Goal: Information Seeking & Learning: Learn about a topic

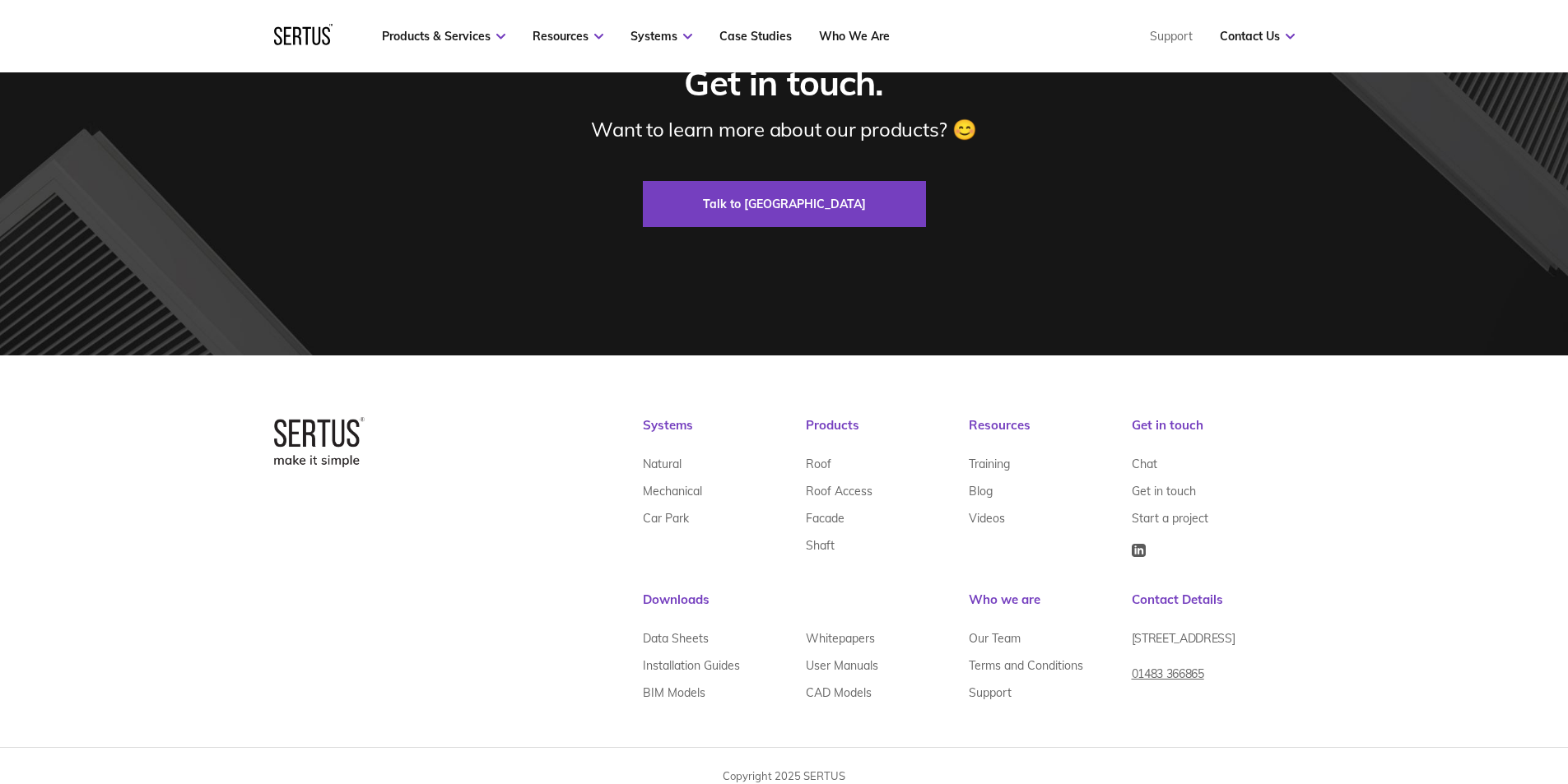
scroll to position [5718, 0]
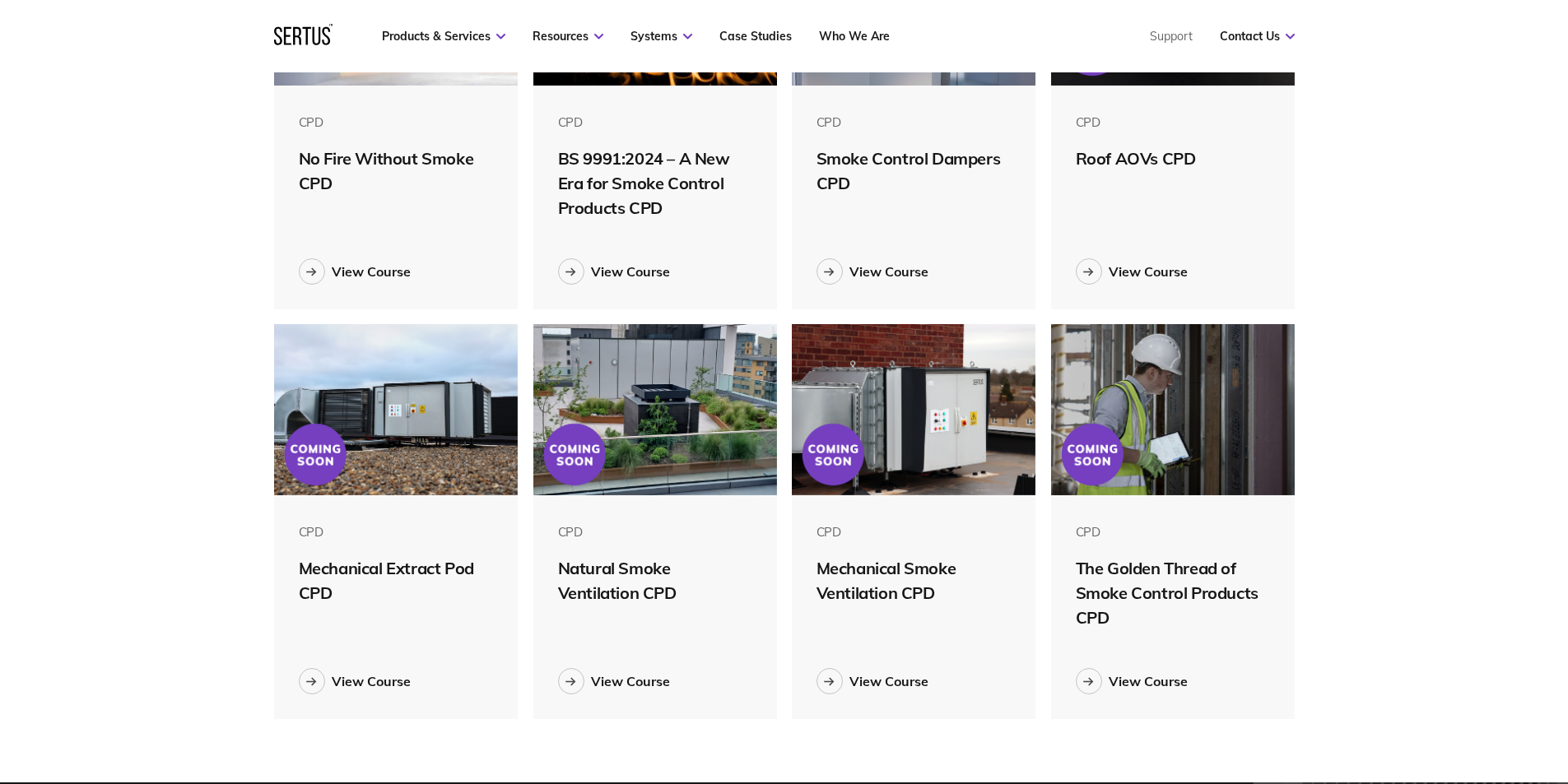
scroll to position [659, 0]
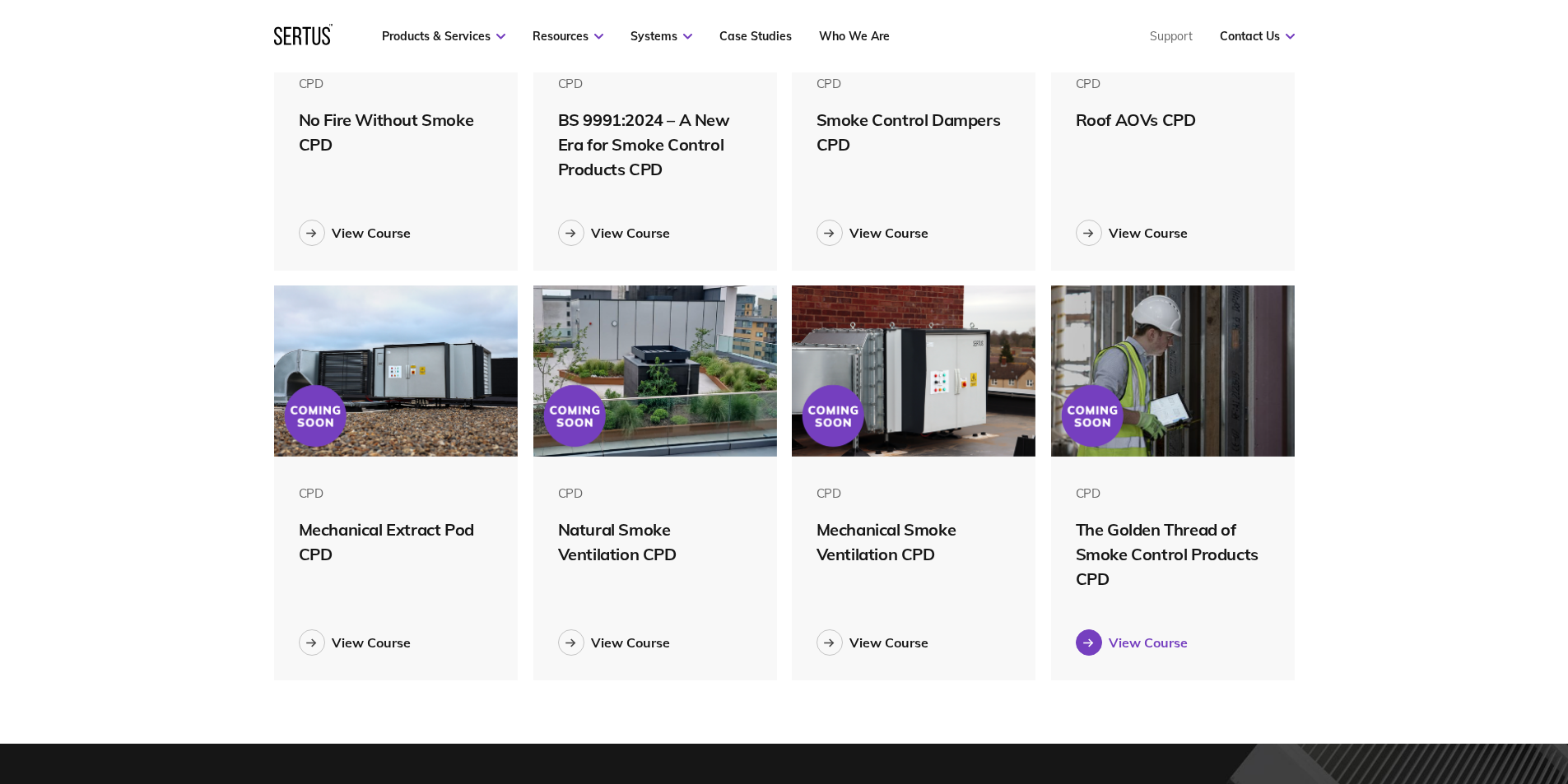
click at [1143, 640] on div "View Course" at bounding box center [1148, 642] width 79 height 17
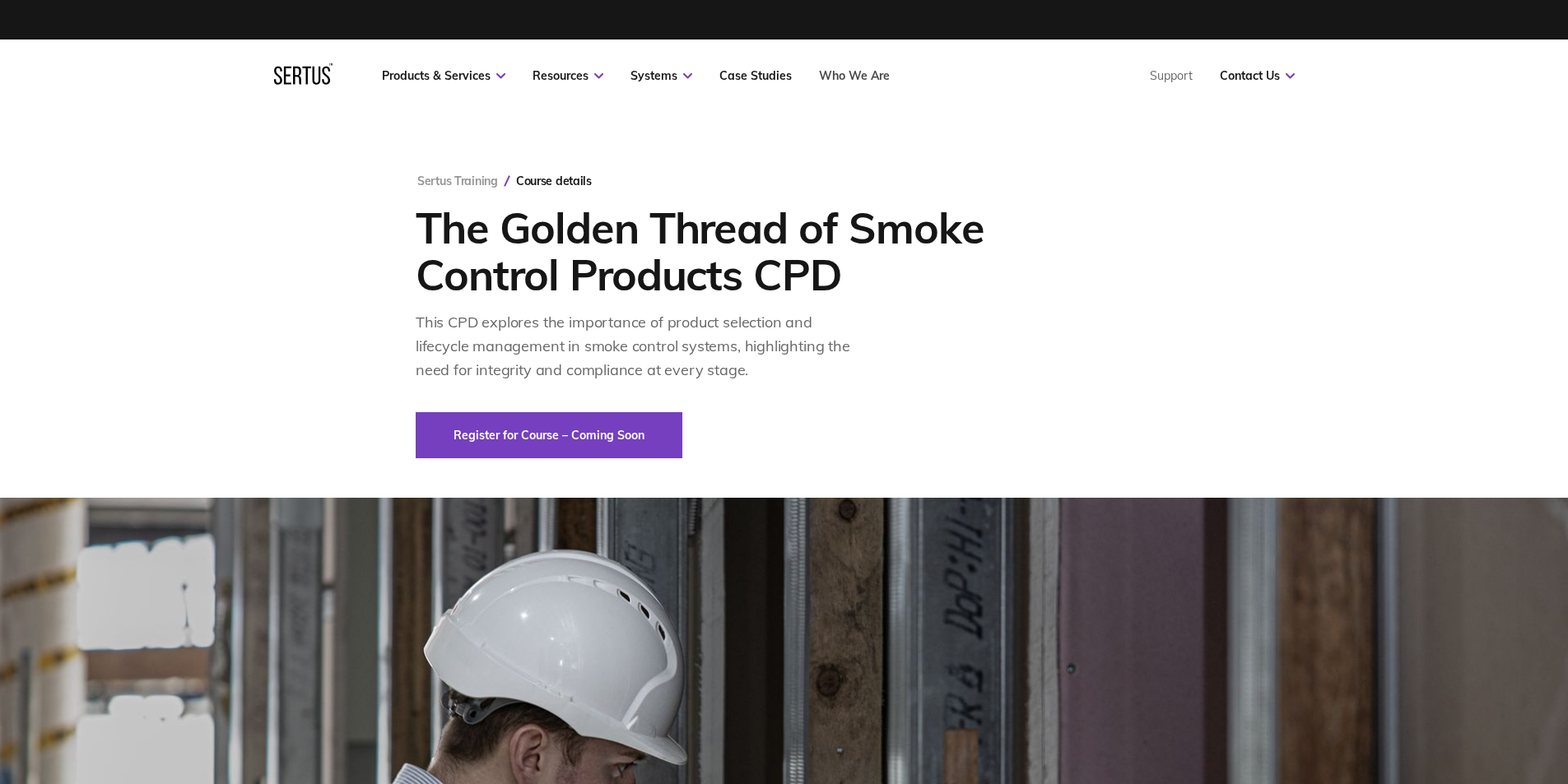
click at [834, 70] on link "Who We Are" at bounding box center [855, 75] width 71 height 15
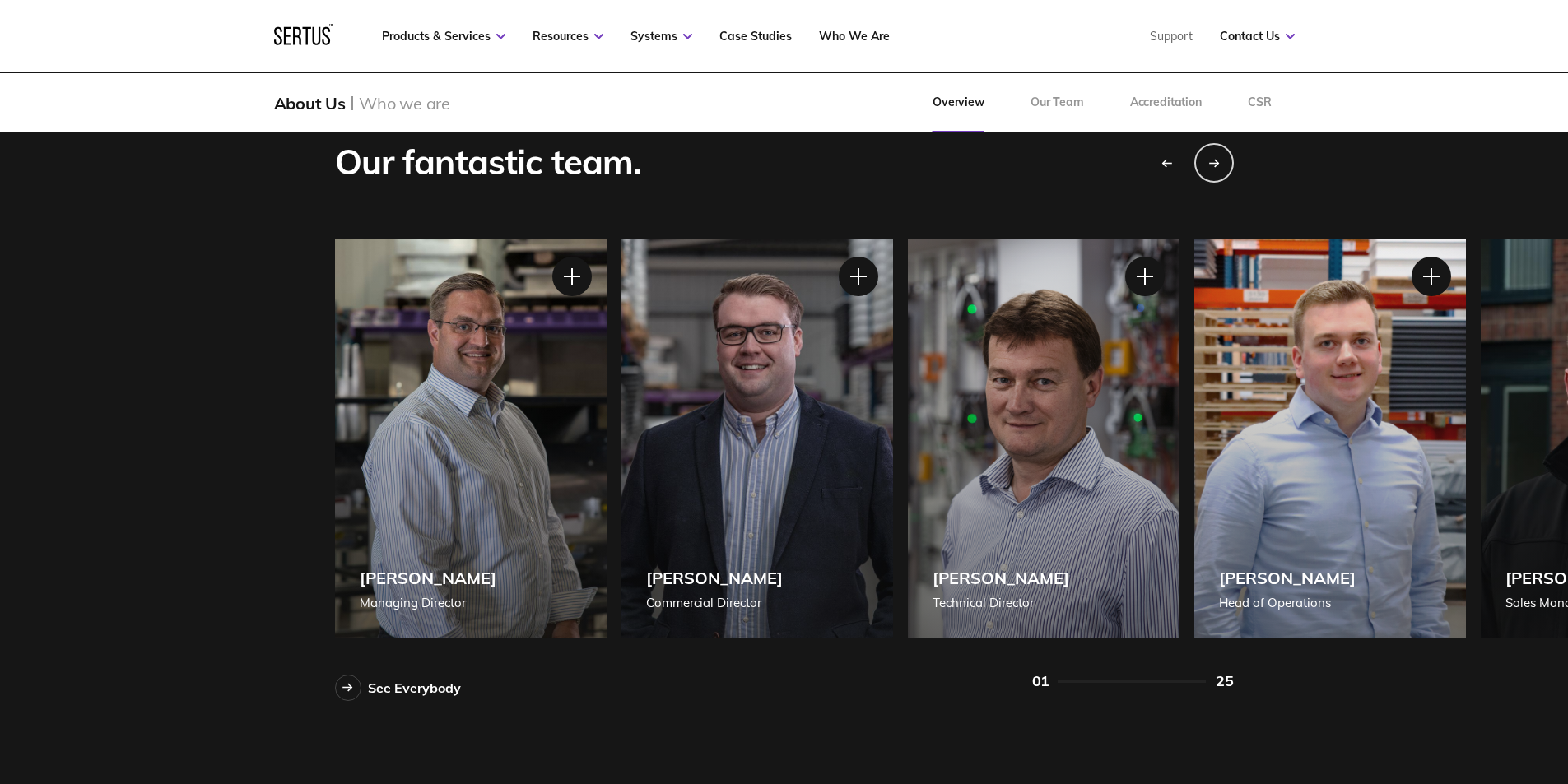
scroll to position [1398, 0]
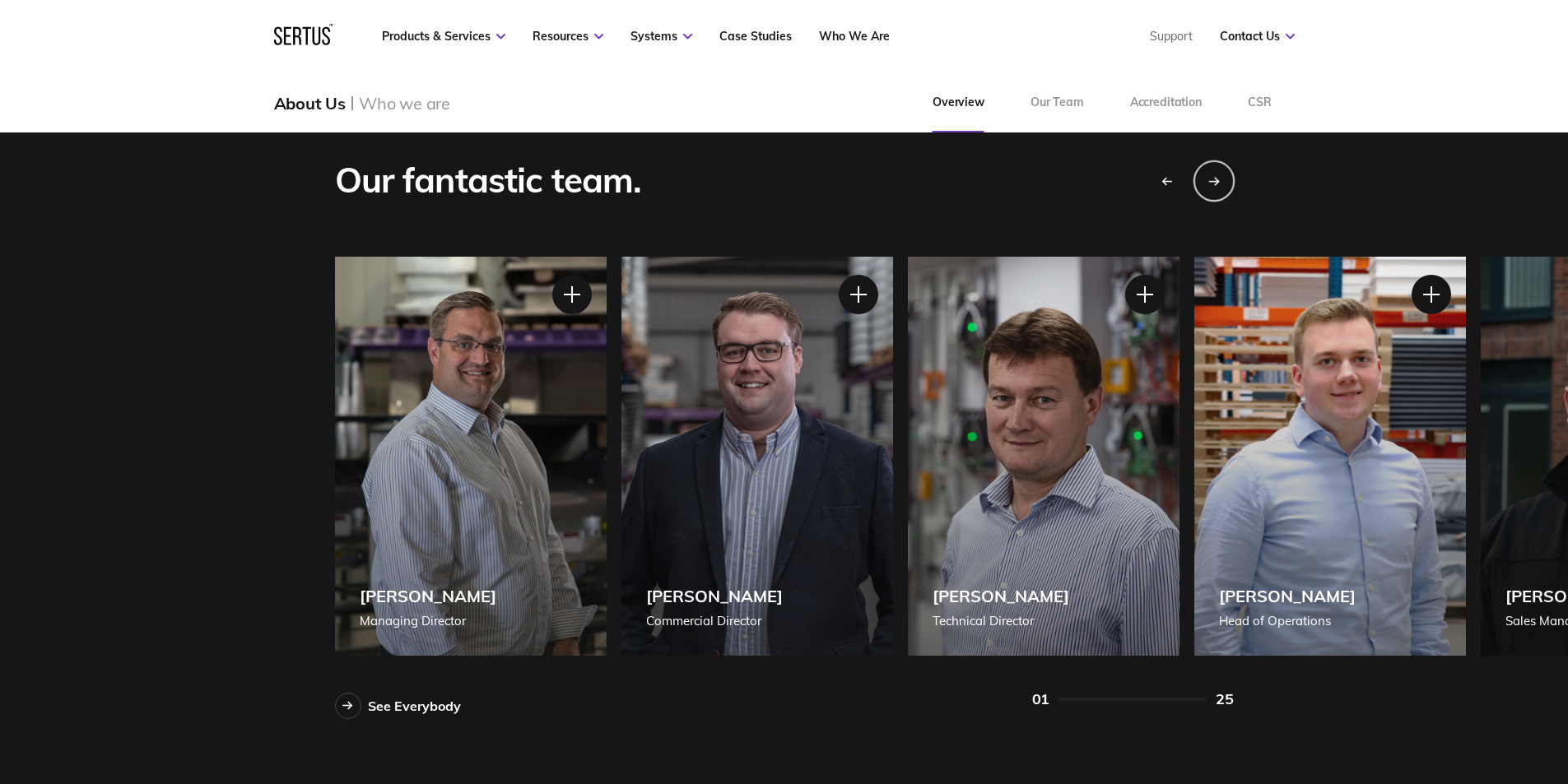
click at [1220, 176] on div "Next slide" at bounding box center [1213, 181] width 41 height 41
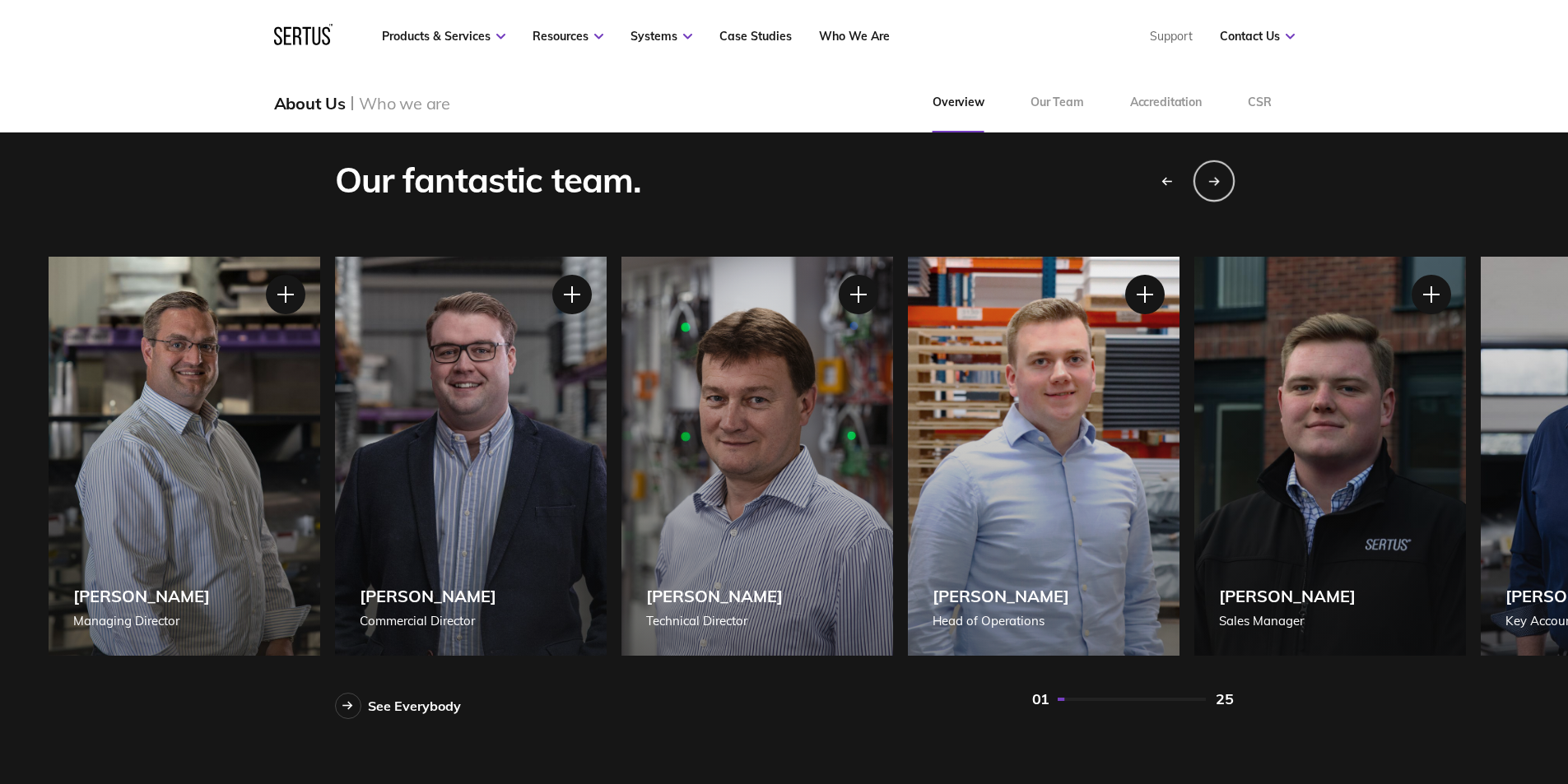
click at [1220, 176] on div "Next slide" at bounding box center [1213, 181] width 41 height 41
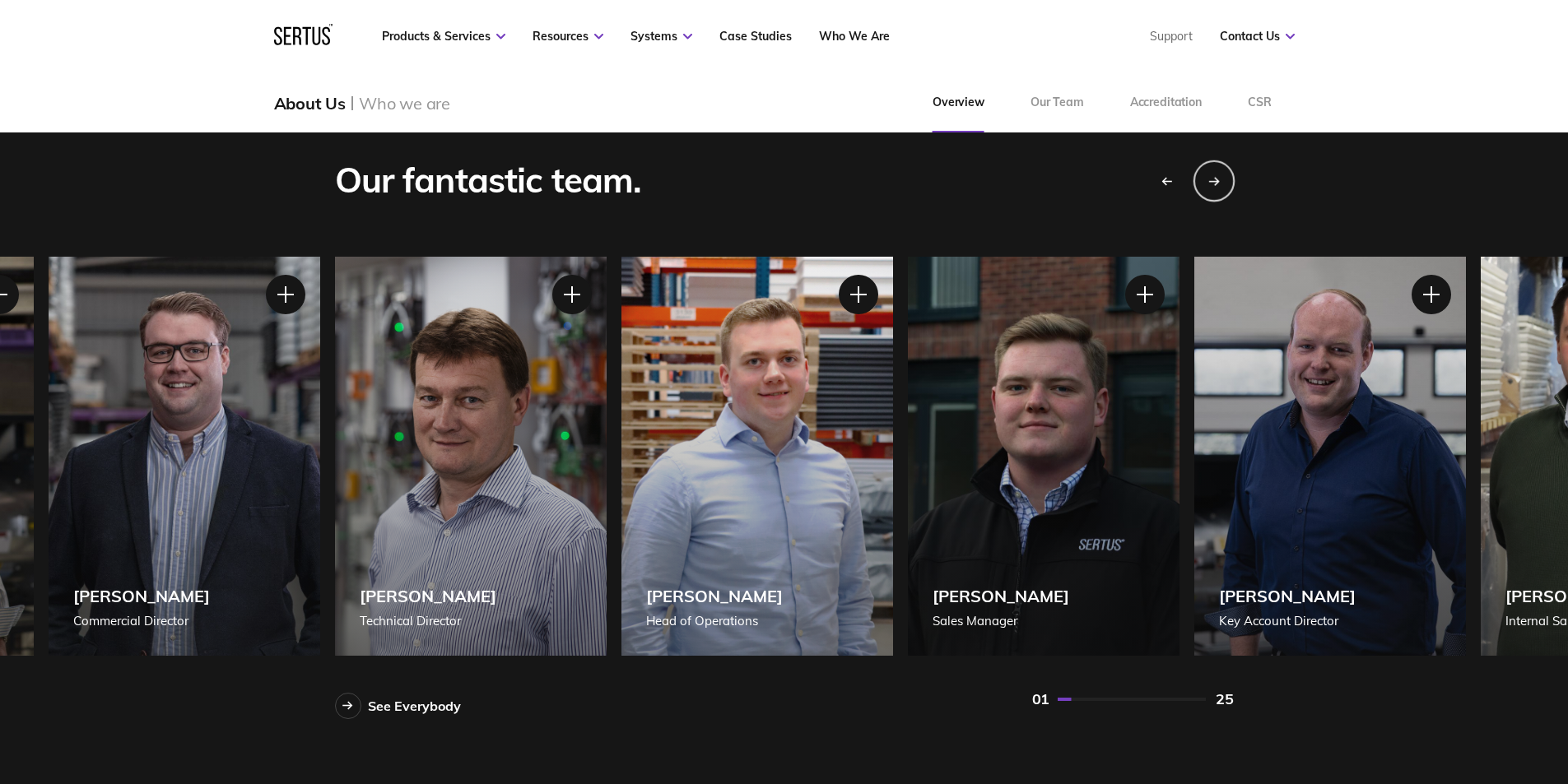
click at [1220, 176] on div "Next slide" at bounding box center [1213, 181] width 41 height 41
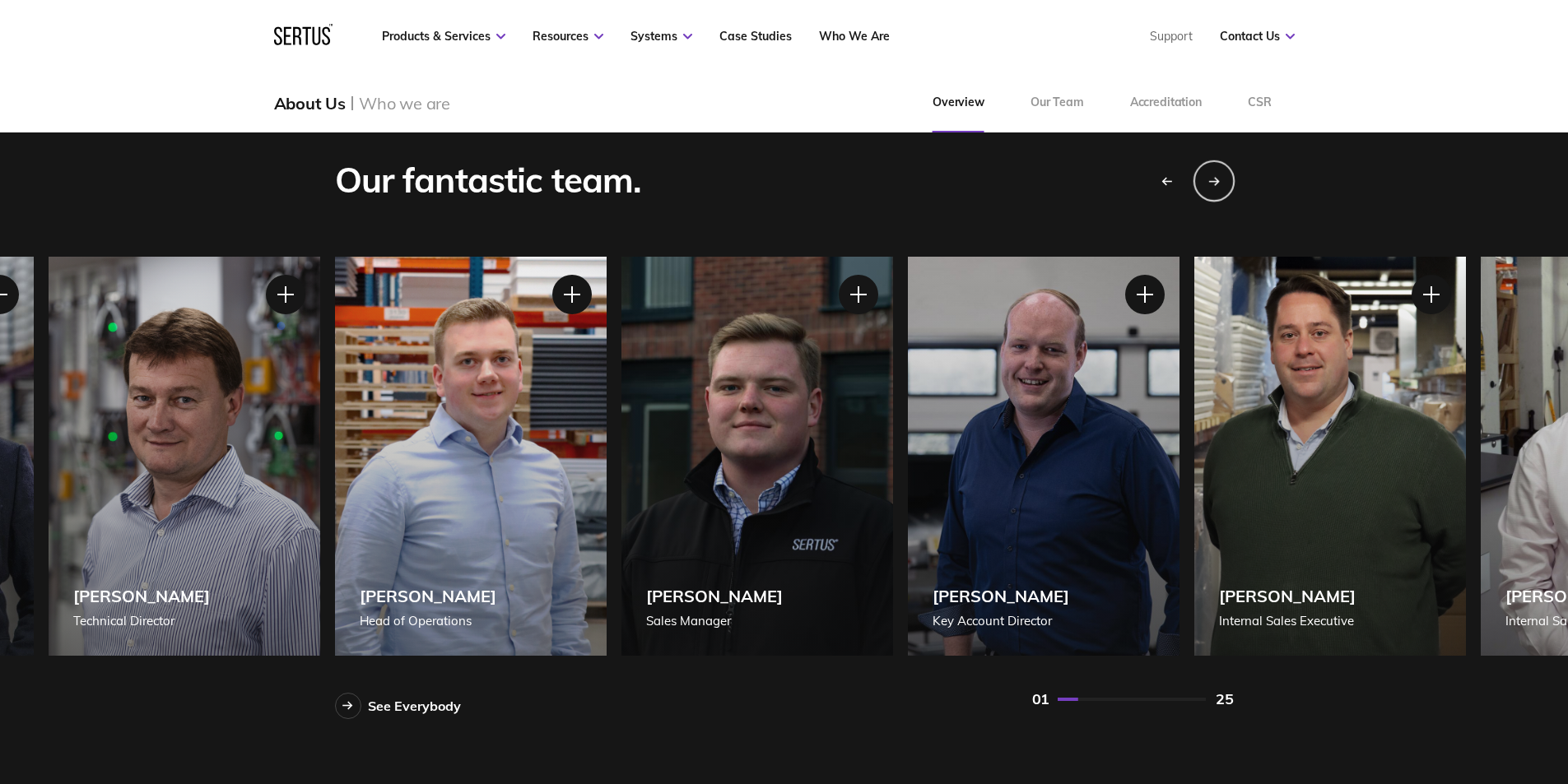
click at [1220, 176] on div "Next slide" at bounding box center [1213, 181] width 41 height 41
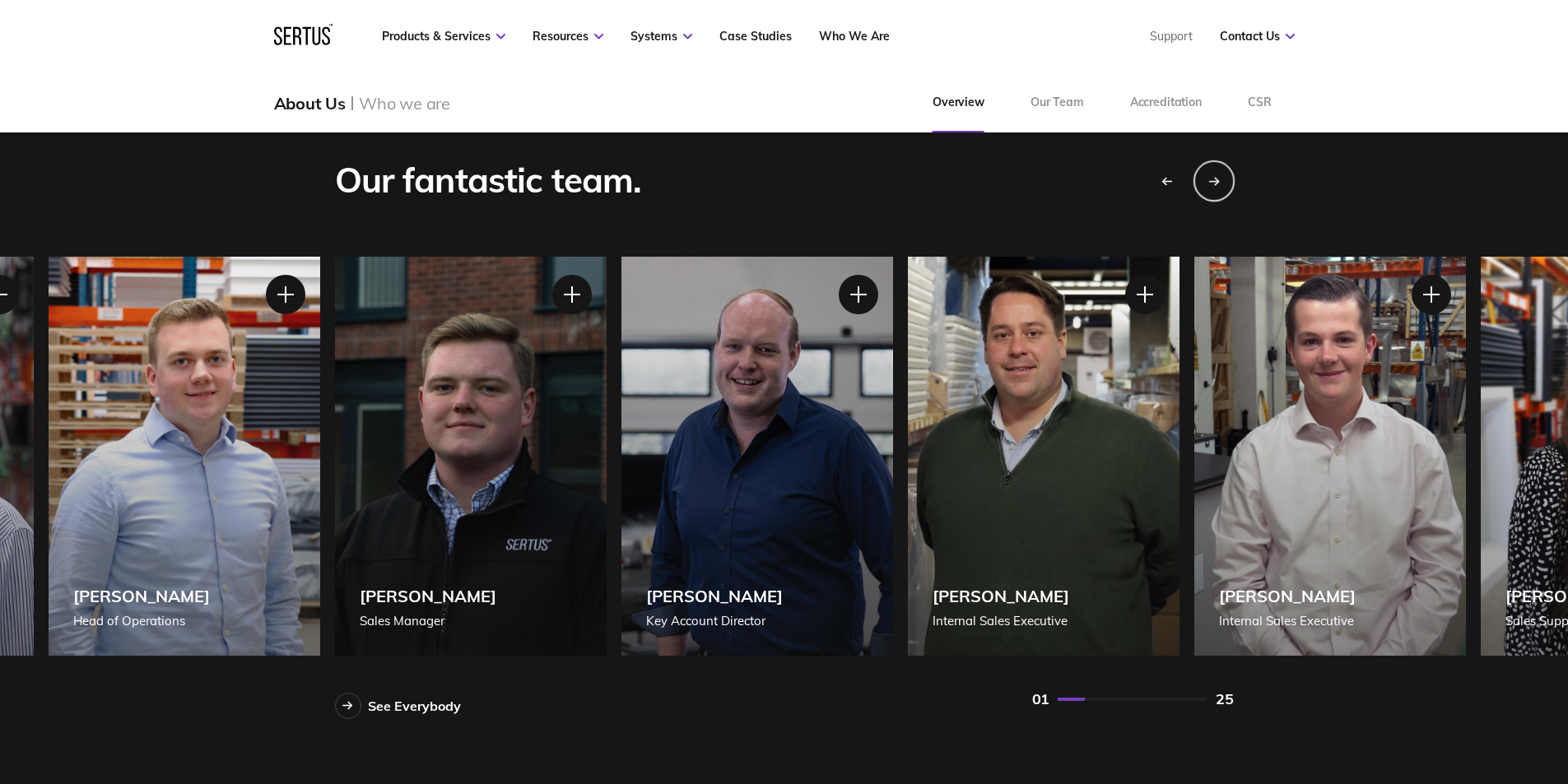
click at [1220, 176] on div "Next slide" at bounding box center [1213, 181] width 41 height 41
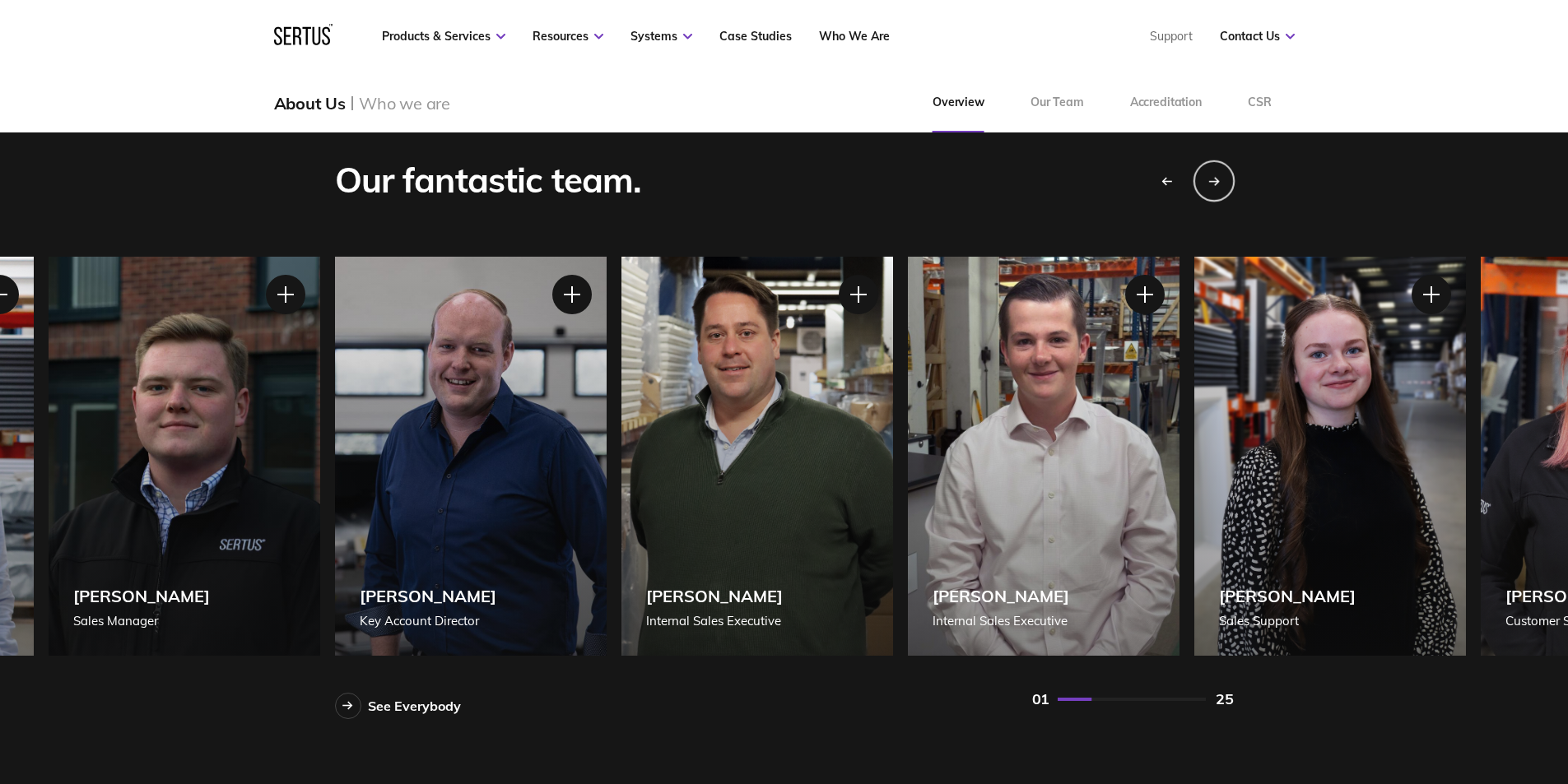
click at [1220, 176] on div "Next slide" at bounding box center [1213, 181] width 41 height 41
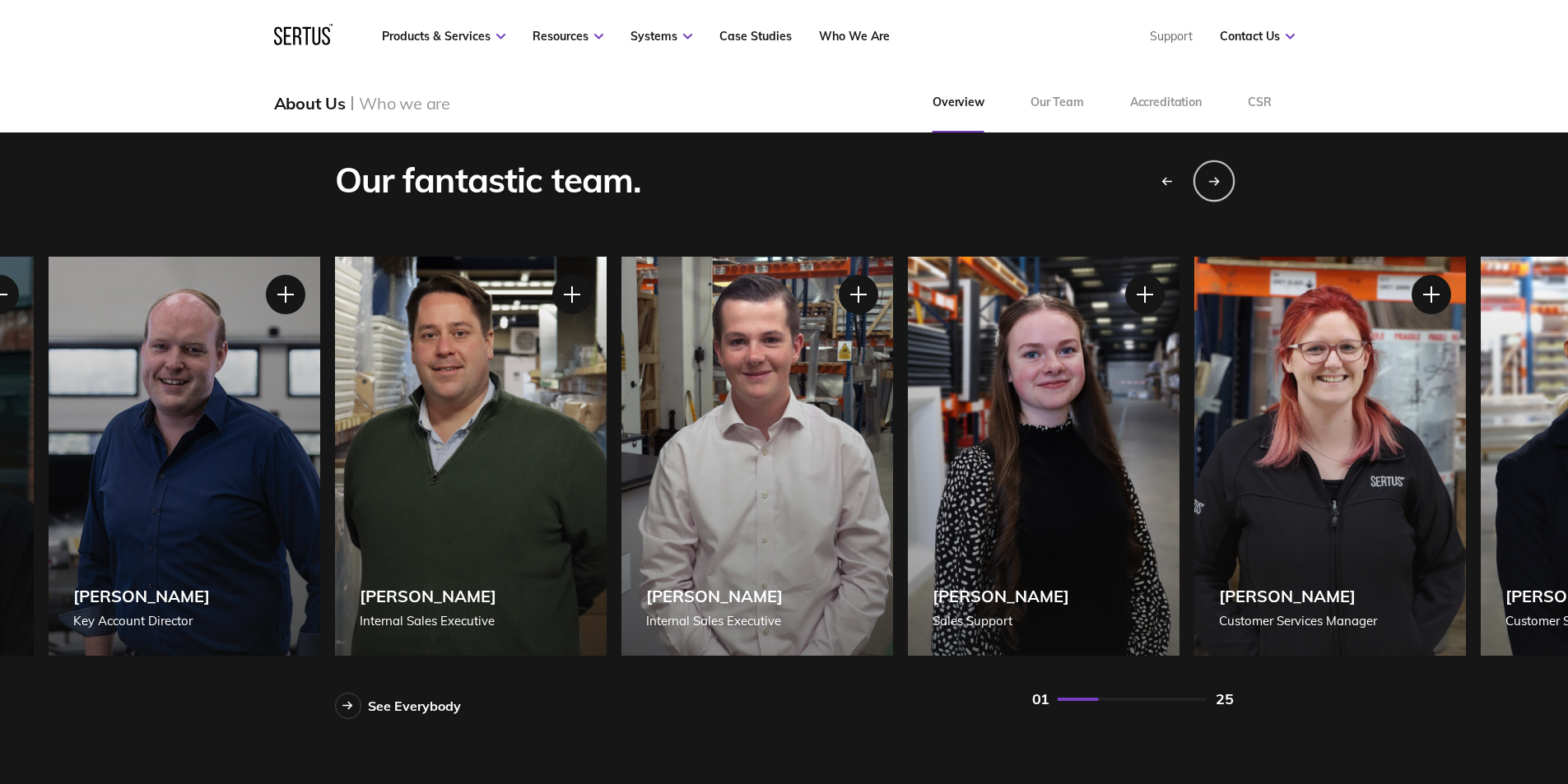
click at [1220, 176] on div "Next slide" at bounding box center [1213, 181] width 41 height 41
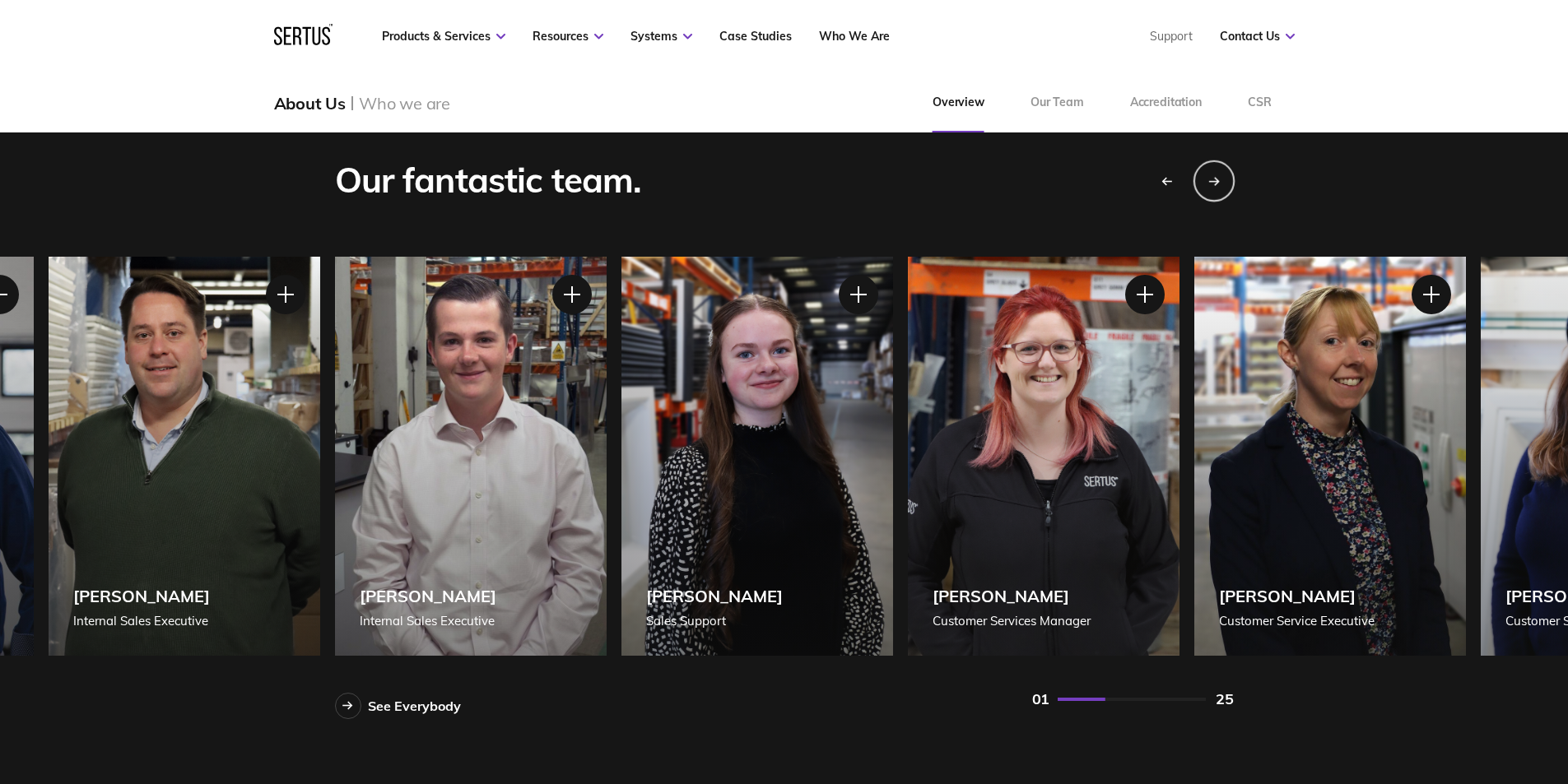
click at [1220, 176] on div "Next slide" at bounding box center [1213, 181] width 41 height 41
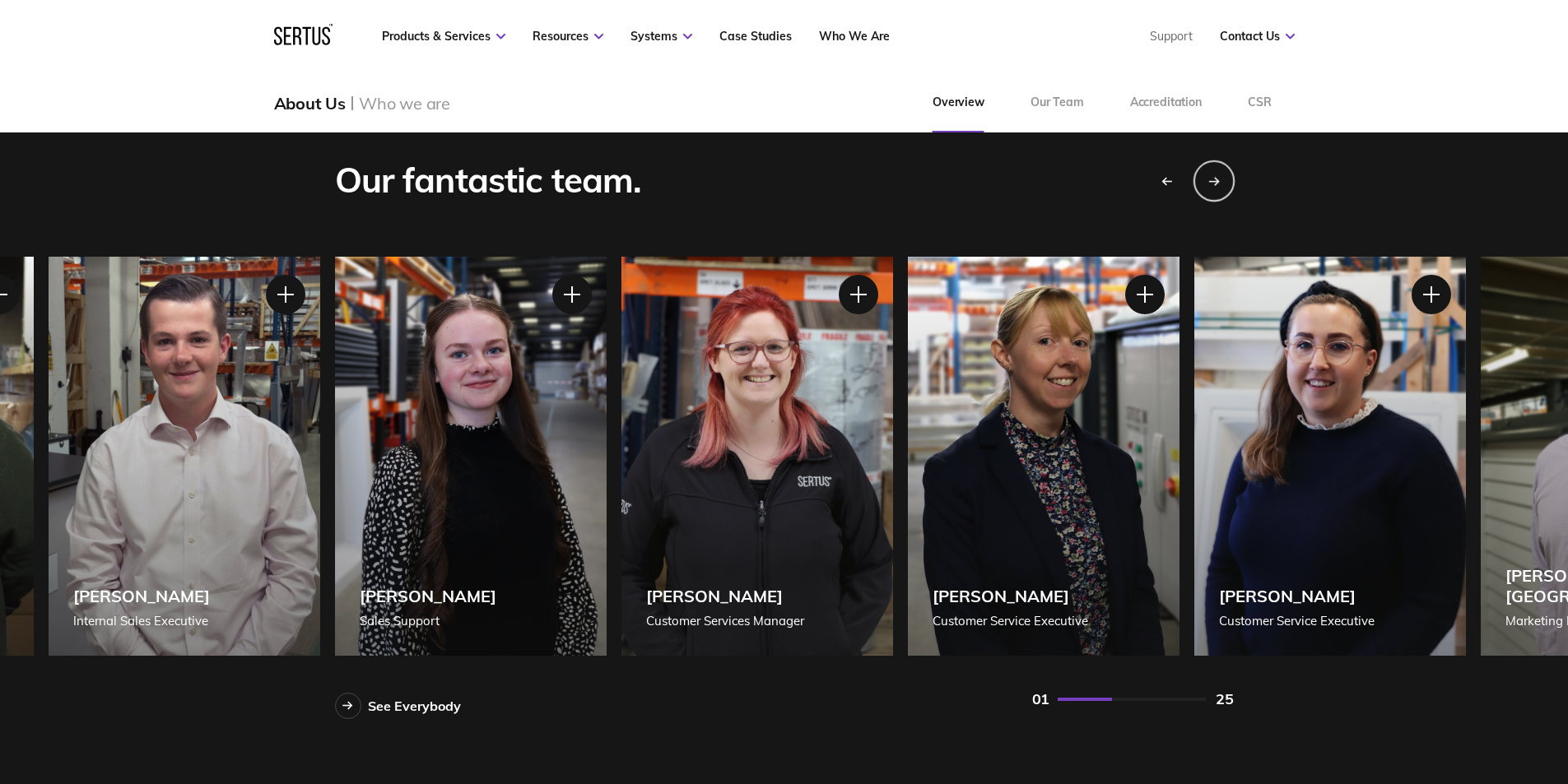
click at [1220, 176] on div "Next slide" at bounding box center [1213, 181] width 41 height 41
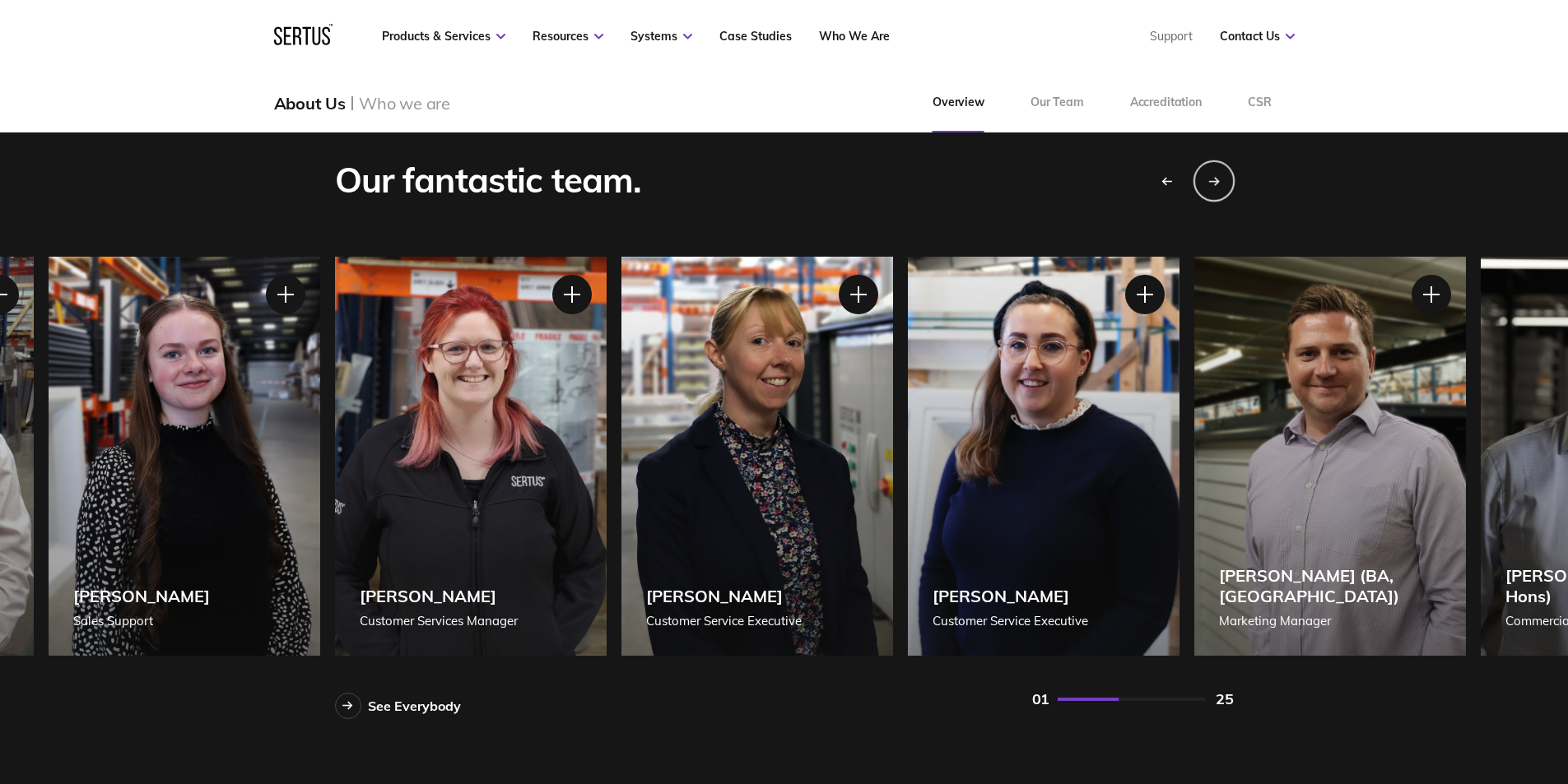
click at [1220, 176] on div "Next slide" at bounding box center [1213, 181] width 41 height 41
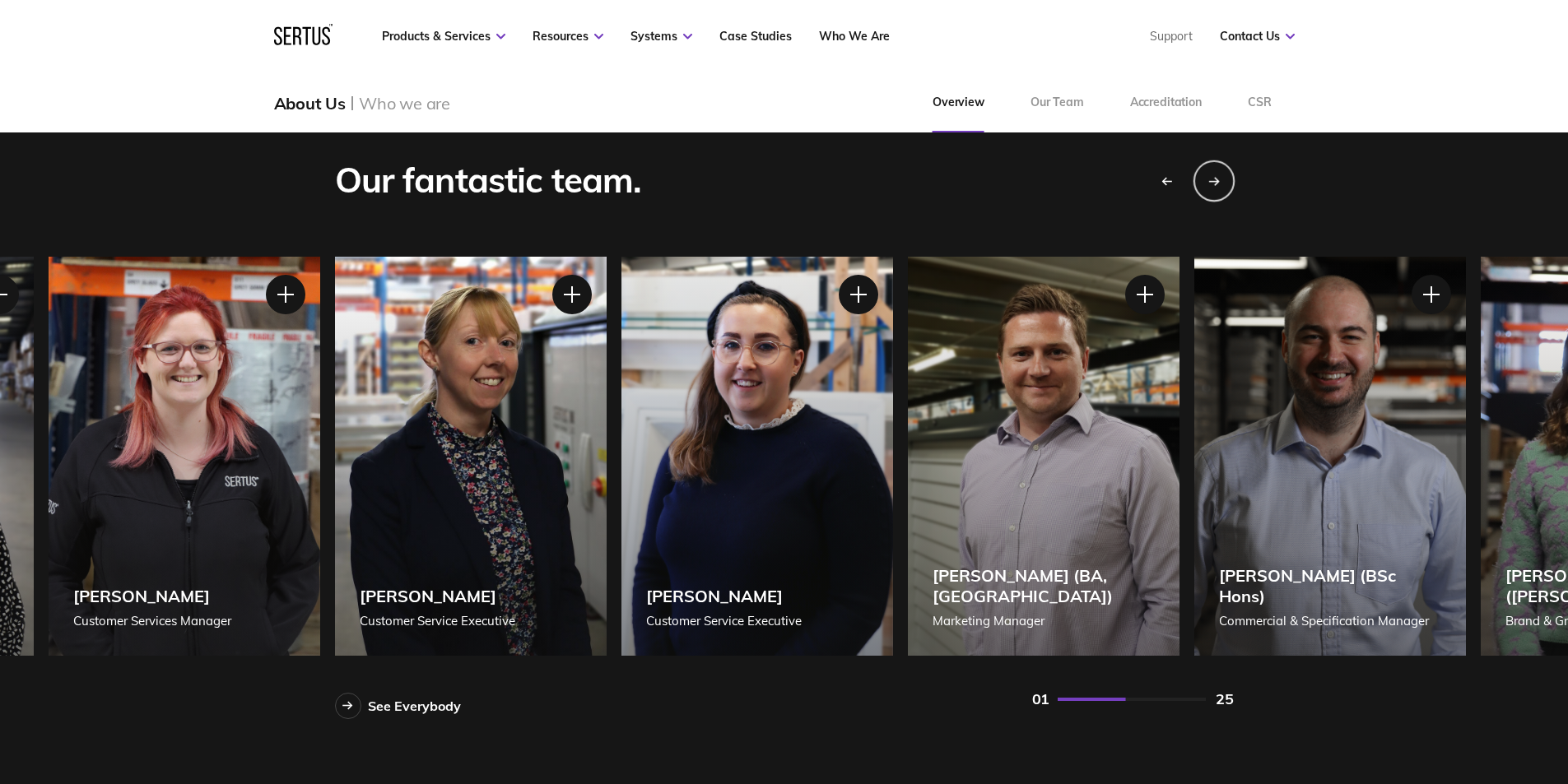
click at [1220, 176] on div "Next slide" at bounding box center [1213, 181] width 41 height 41
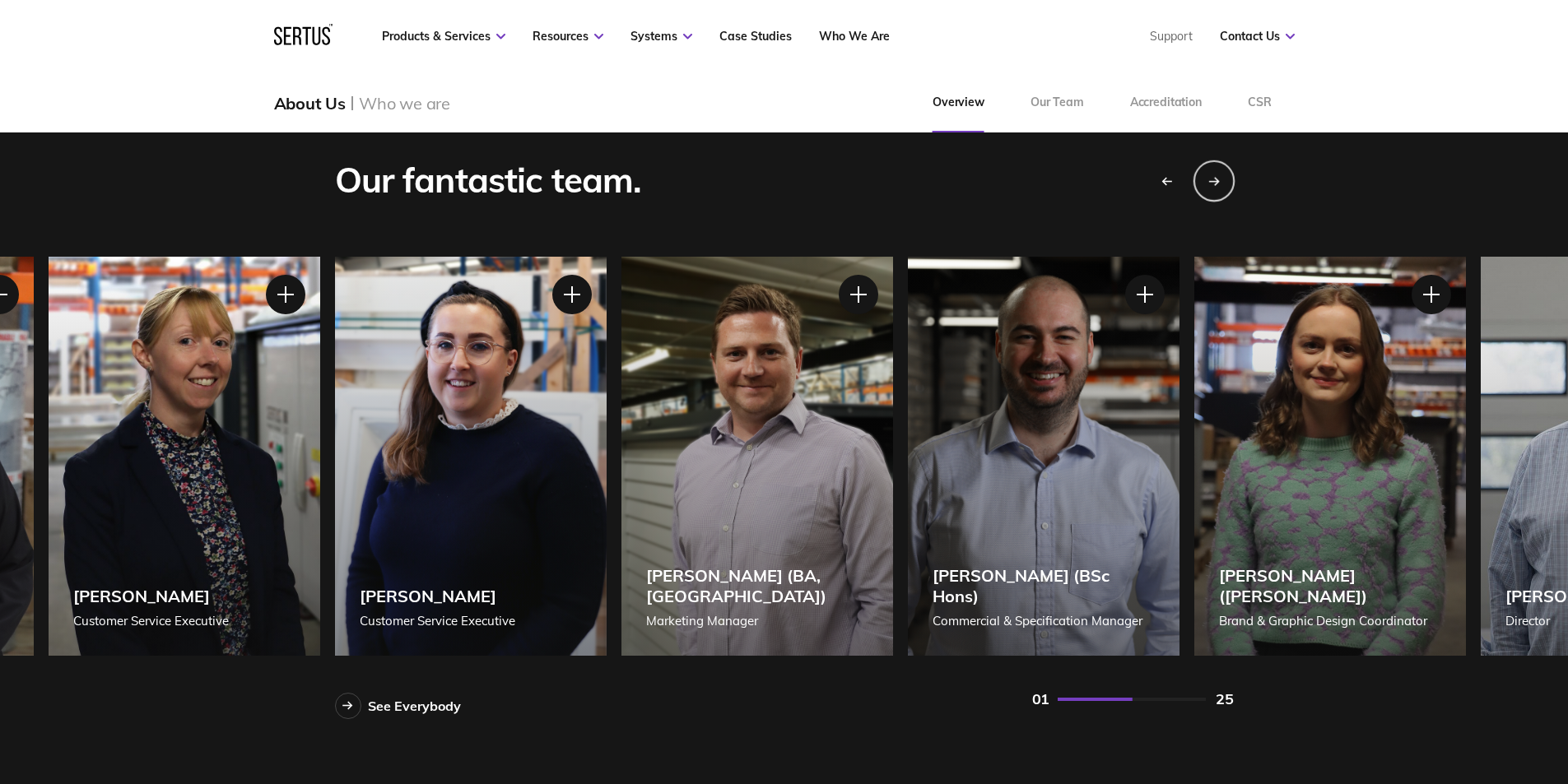
click at [1220, 176] on div "Next slide" at bounding box center [1213, 181] width 41 height 41
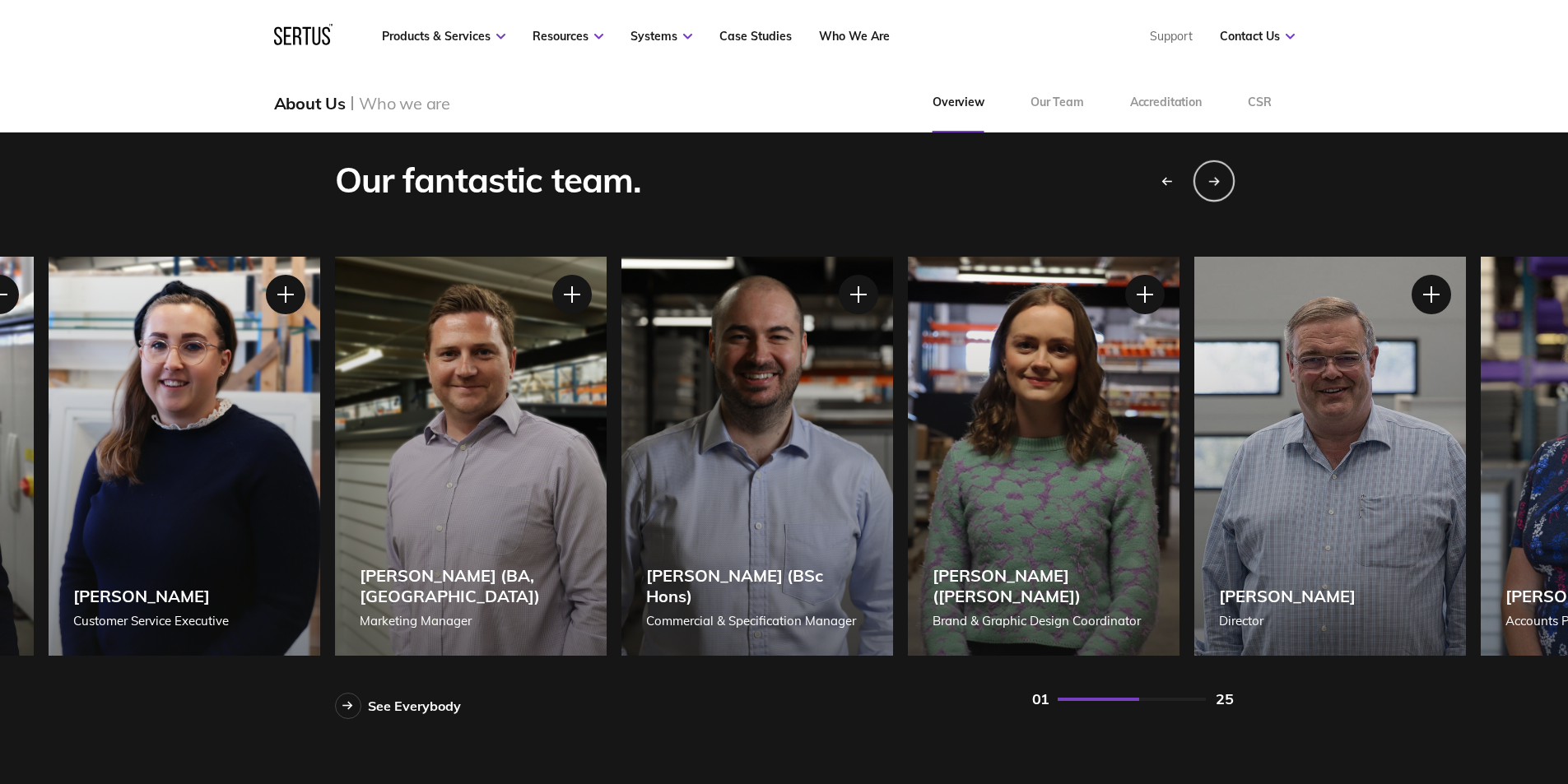
click at [1220, 176] on div "Next slide" at bounding box center [1213, 181] width 41 height 41
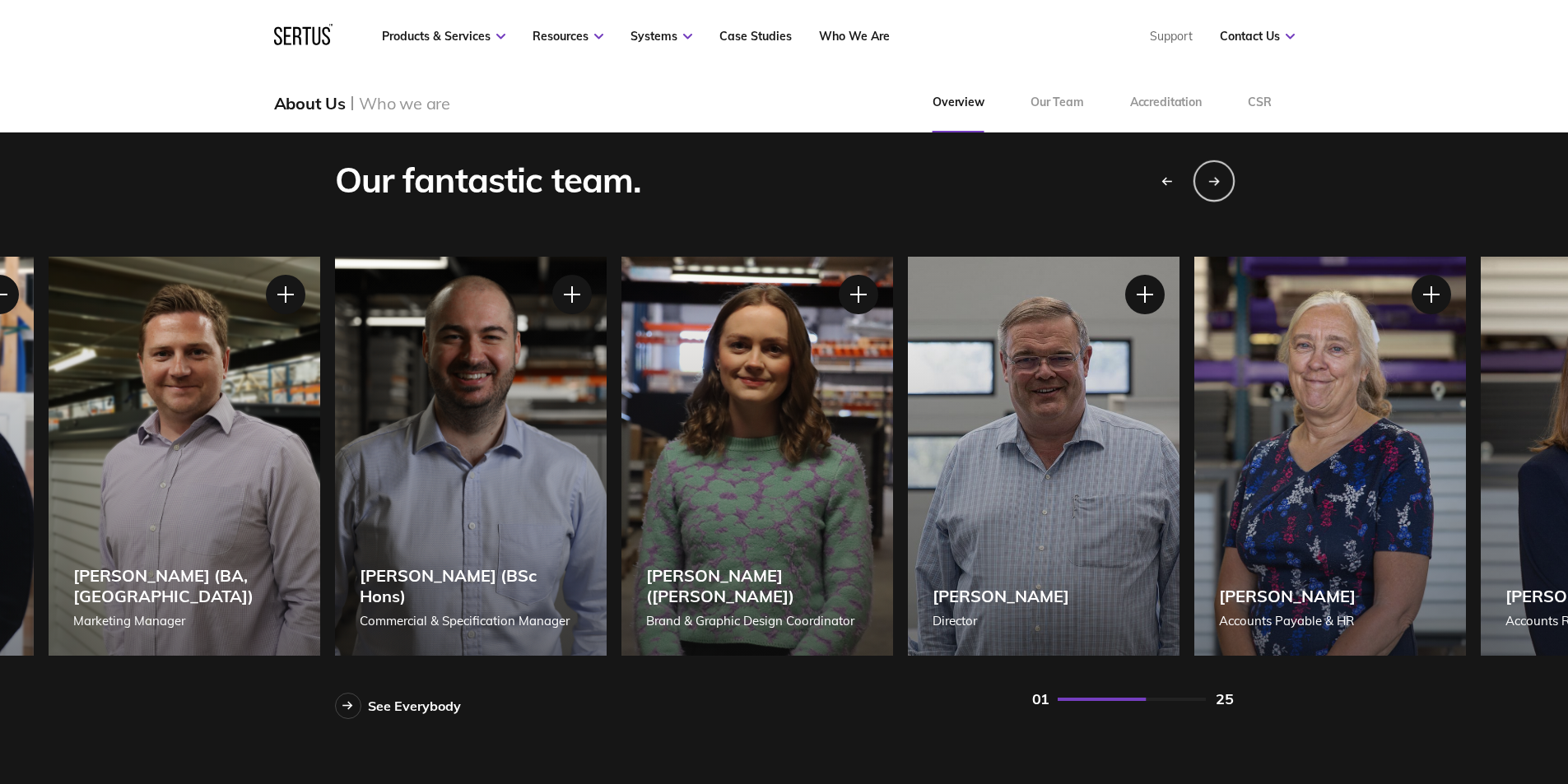
click at [1220, 176] on div "Next slide" at bounding box center [1213, 181] width 41 height 41
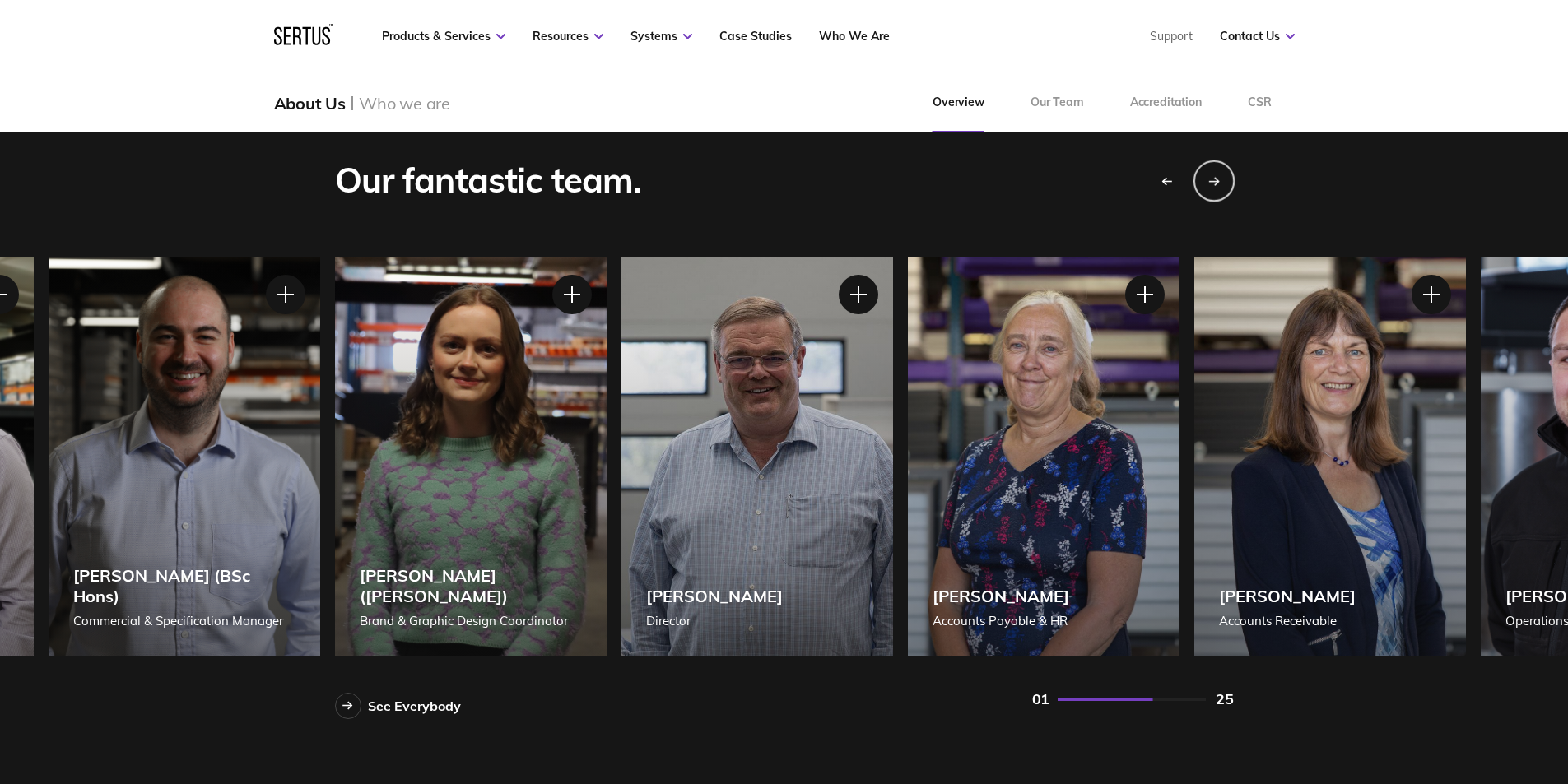
click at [1220, 176] on div "Next slide" at bounding box center [1213, 181] width 41 height 41
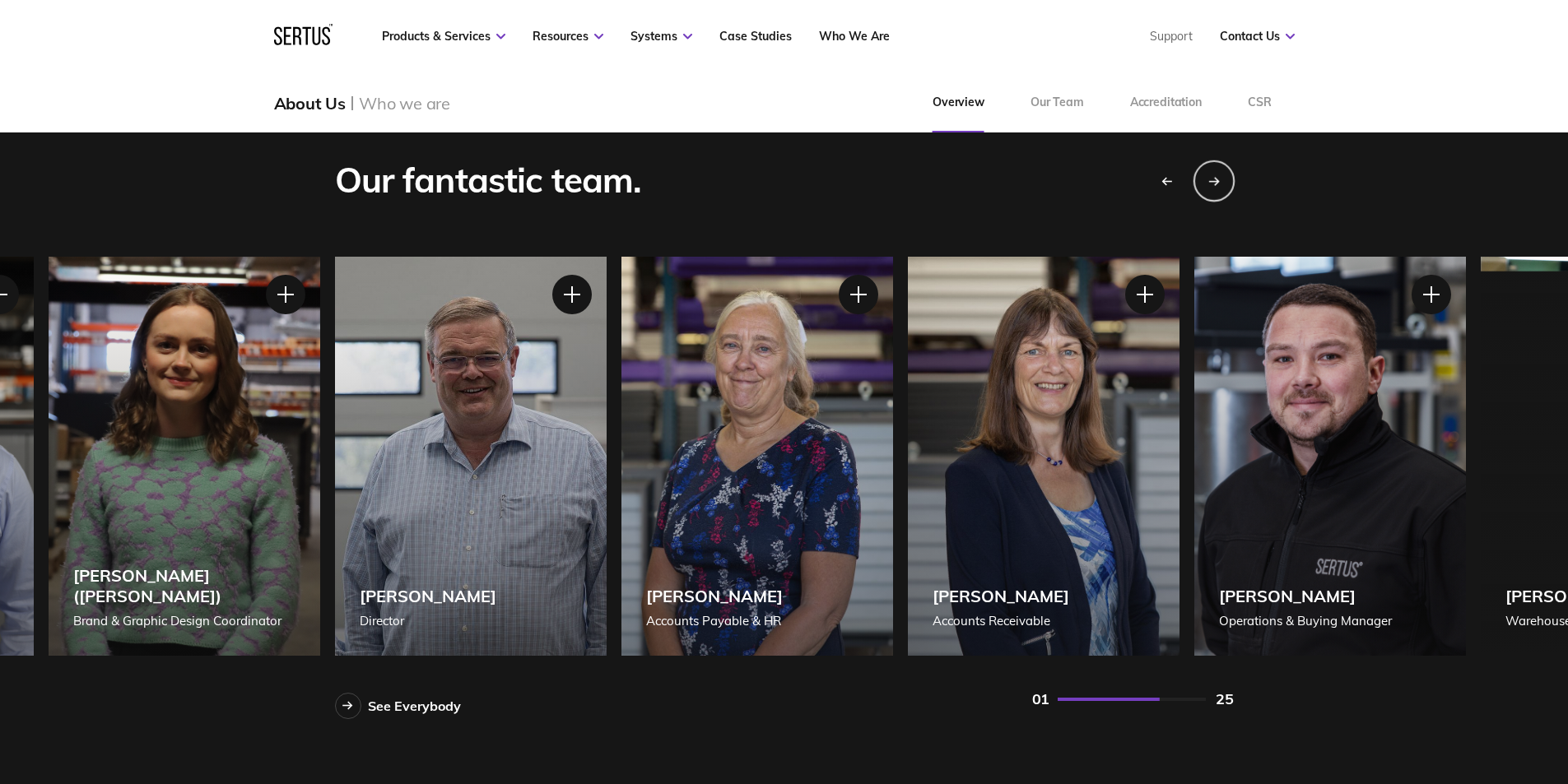
click at [1220, 176] on div "Next slide" at bounding box center [1213, 181] width 41 height 41
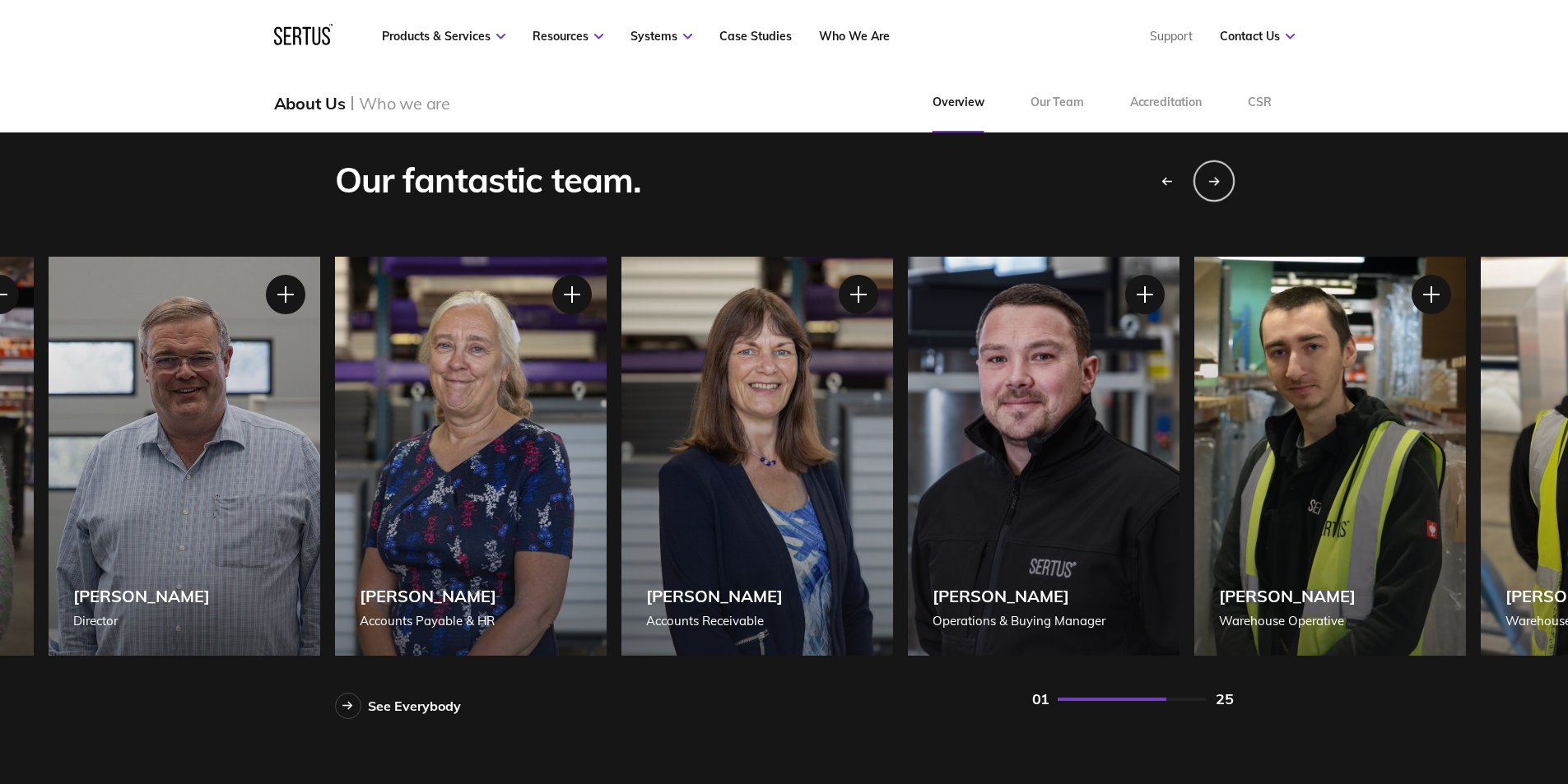
click at [1220, 176] on div "Next slide" at bounding box center [1213, 181] width 41 height 41
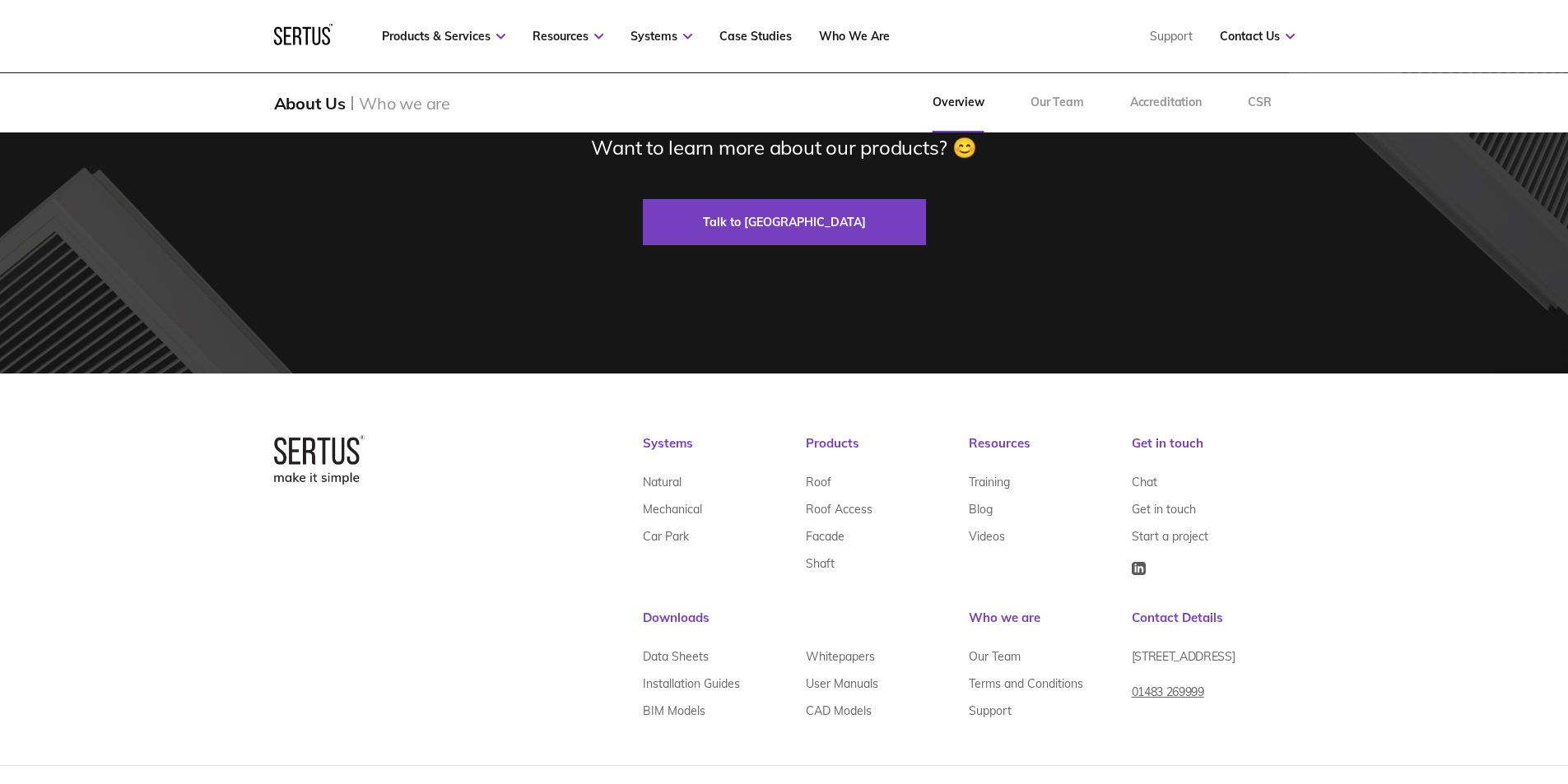
scroll to position [5221, 0]
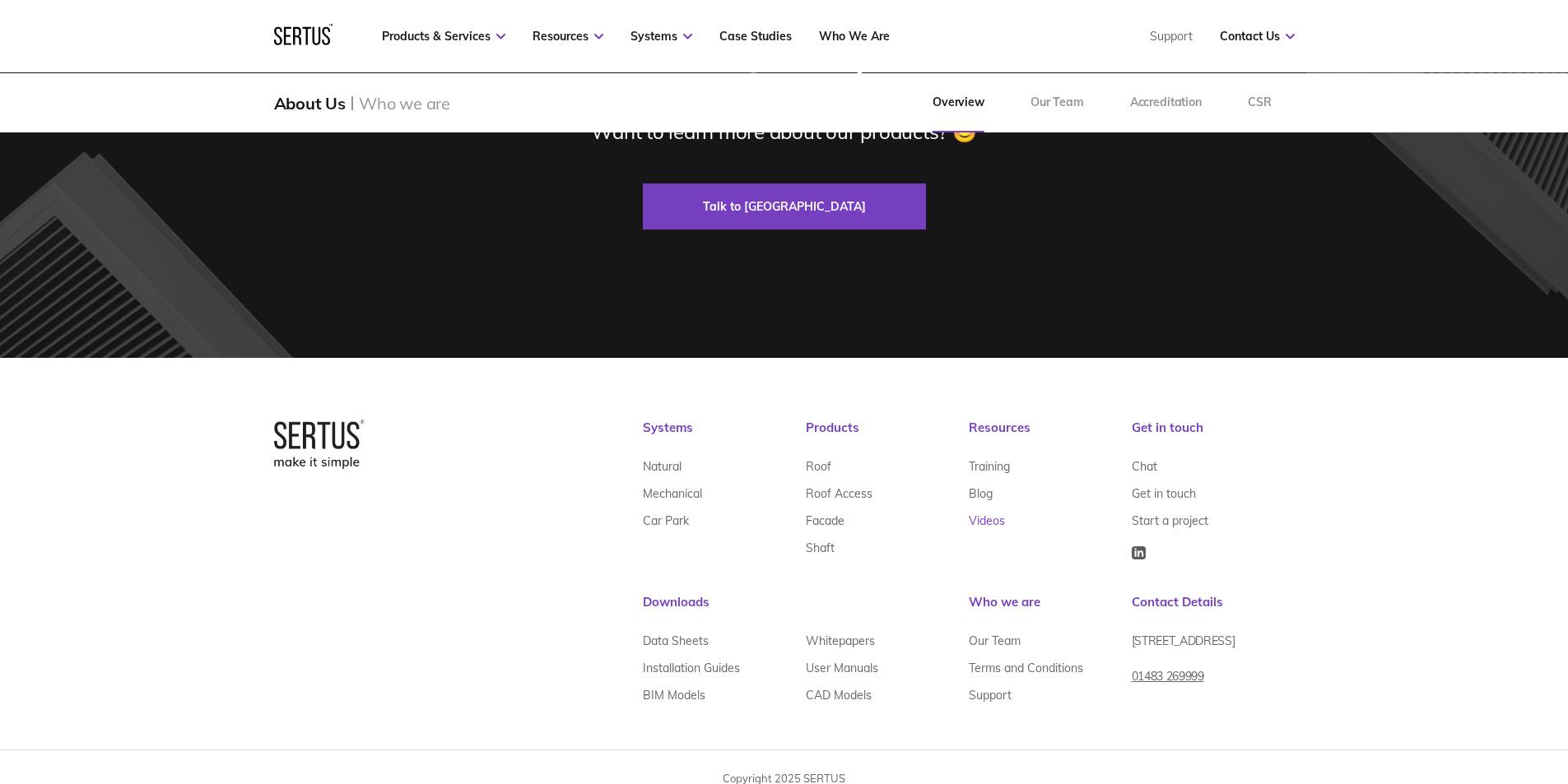
click at [979, 507] on link "Videos" at bounding box center [987, 519] width 37 height 27
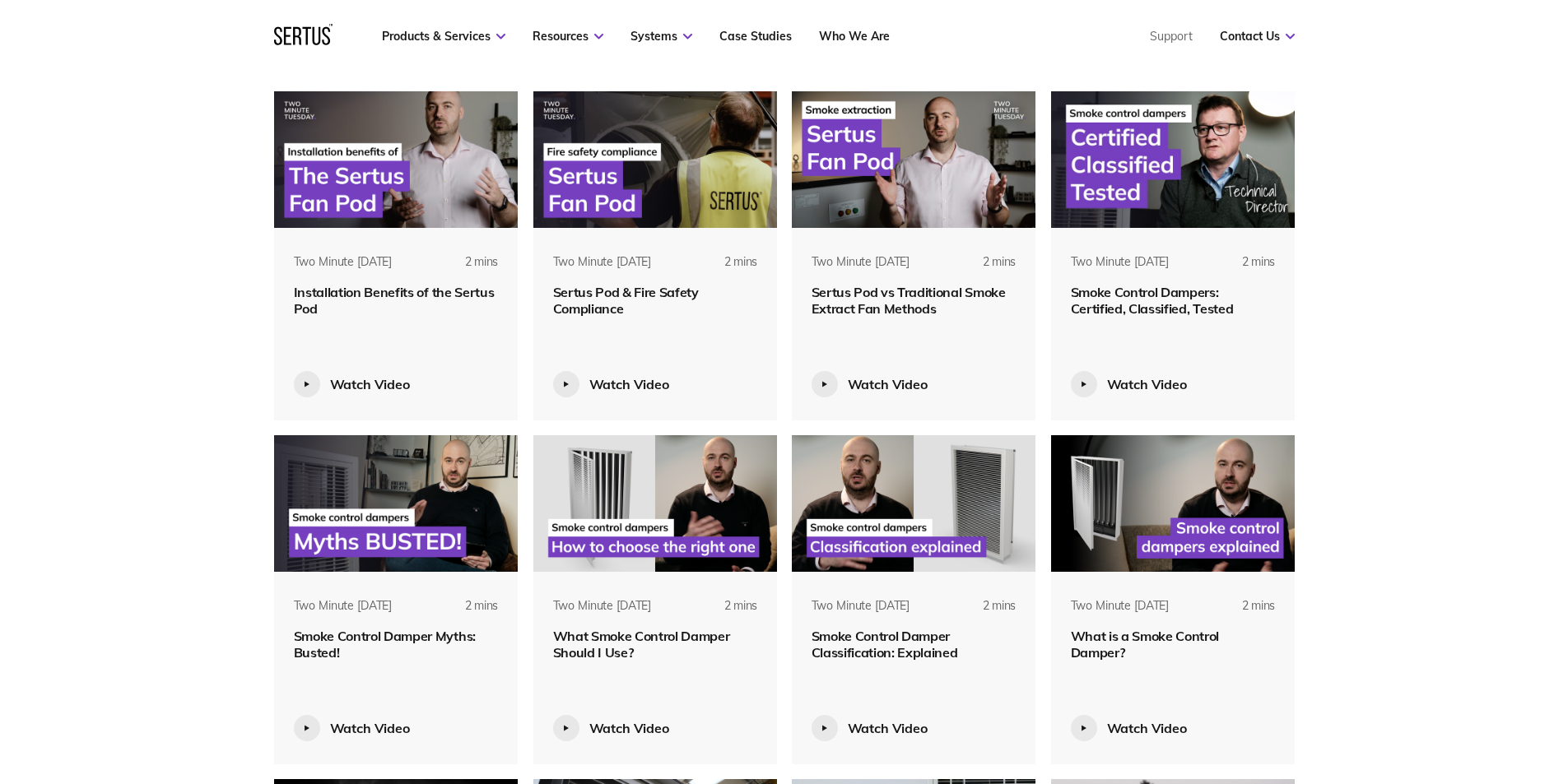
scroll to position [987, 0]
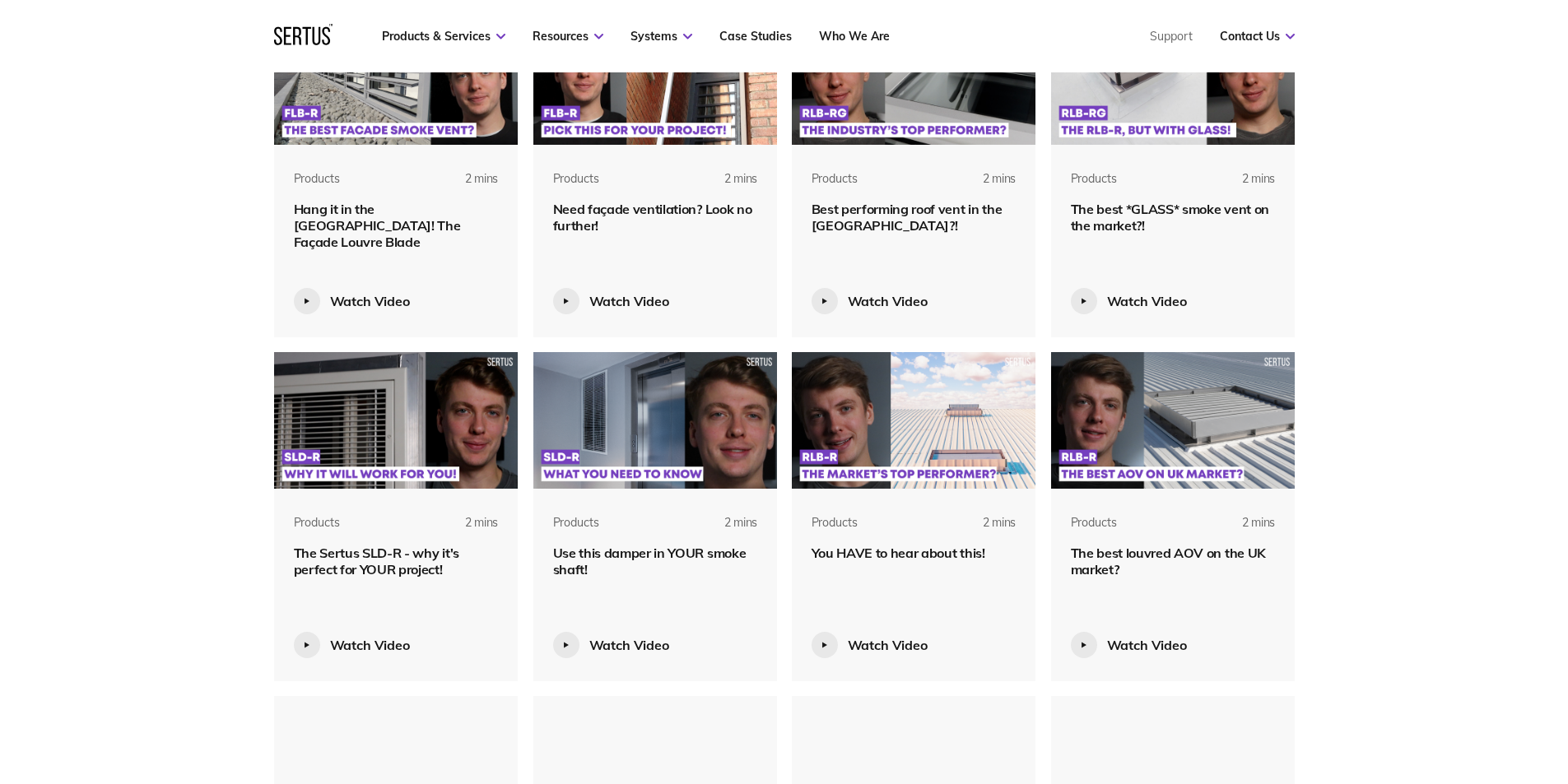
scroll to position [2221, 0]
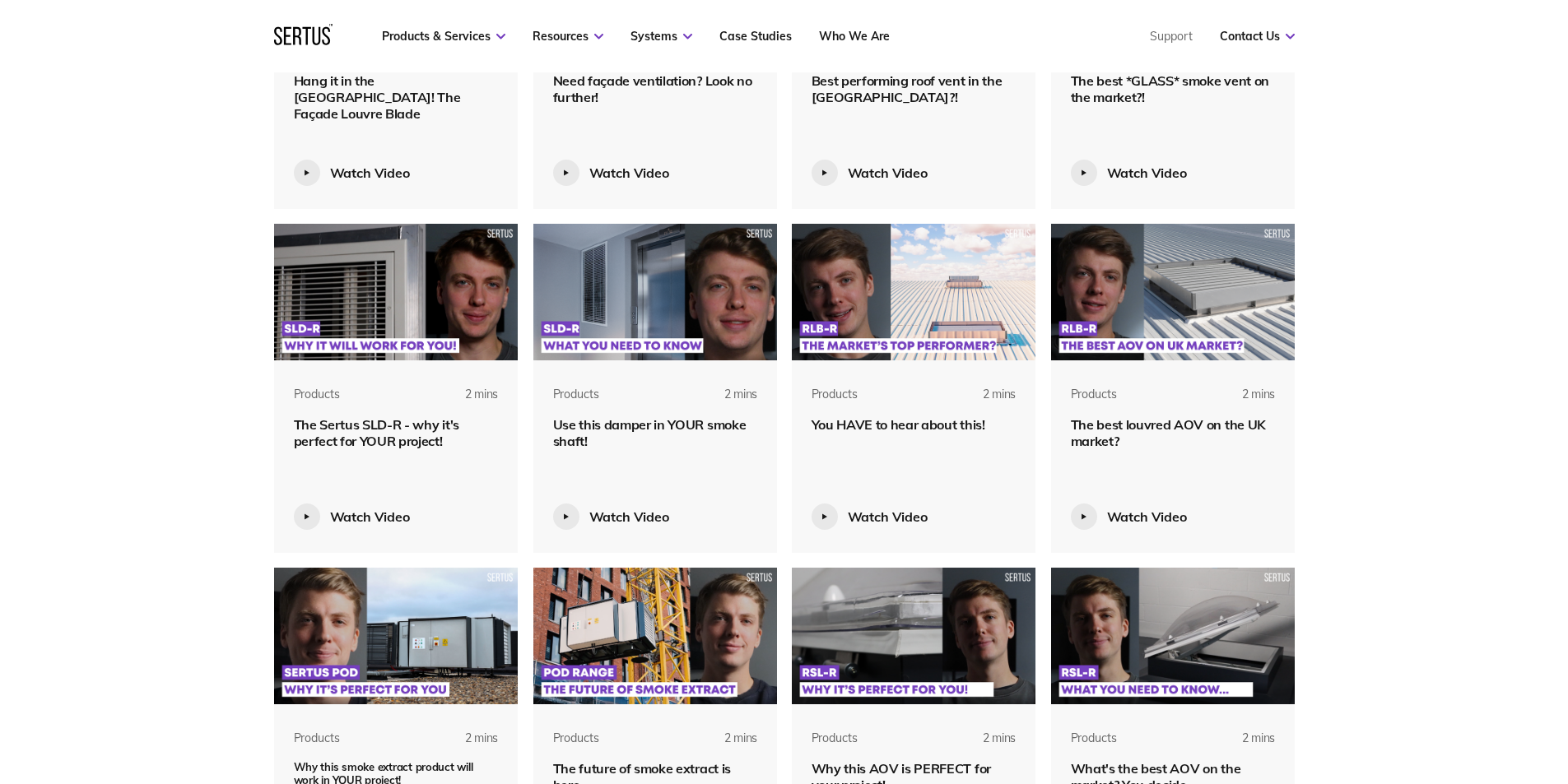
scroll to position [2632, 0]
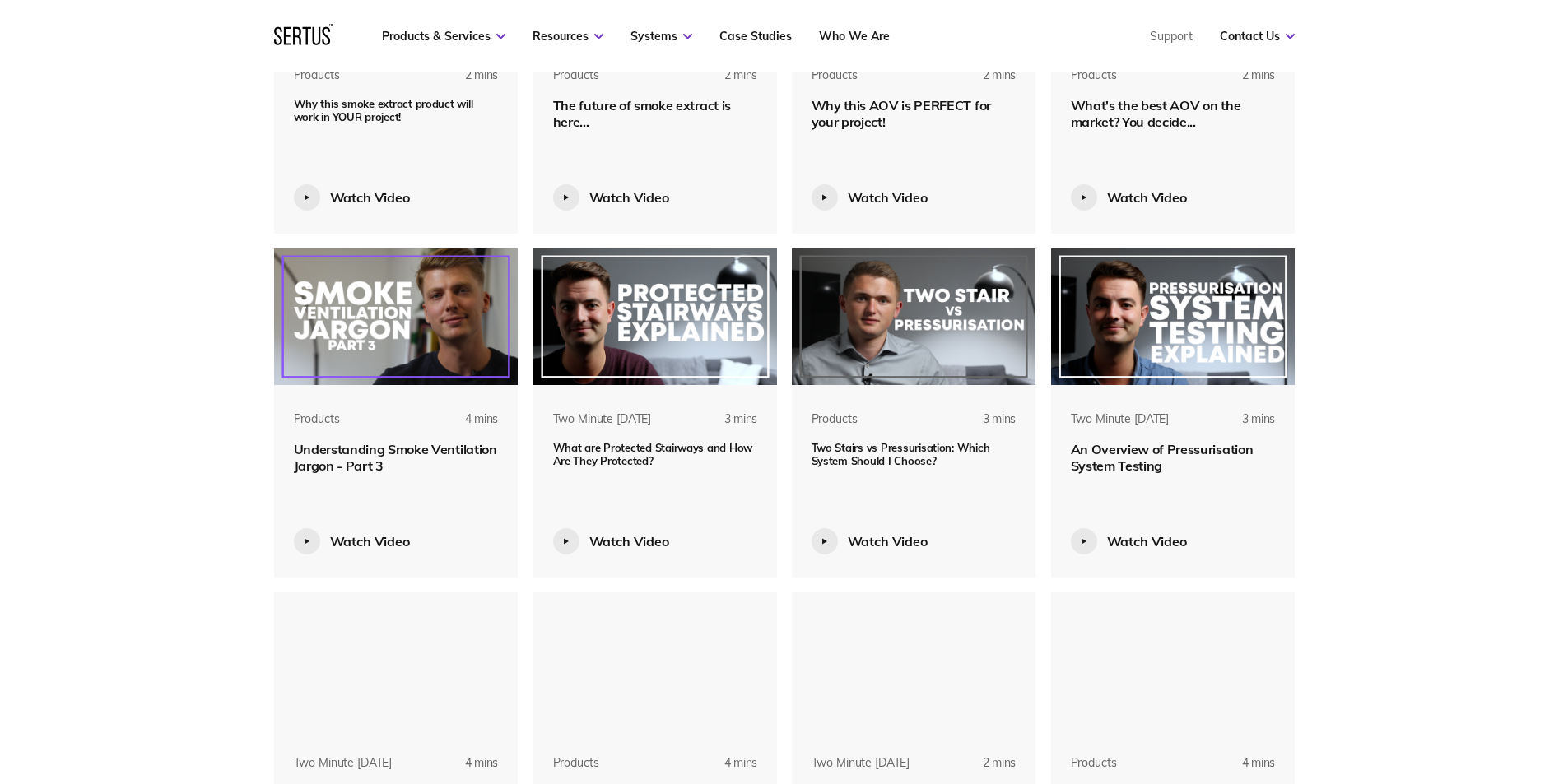
scroll to position [3044, 0]
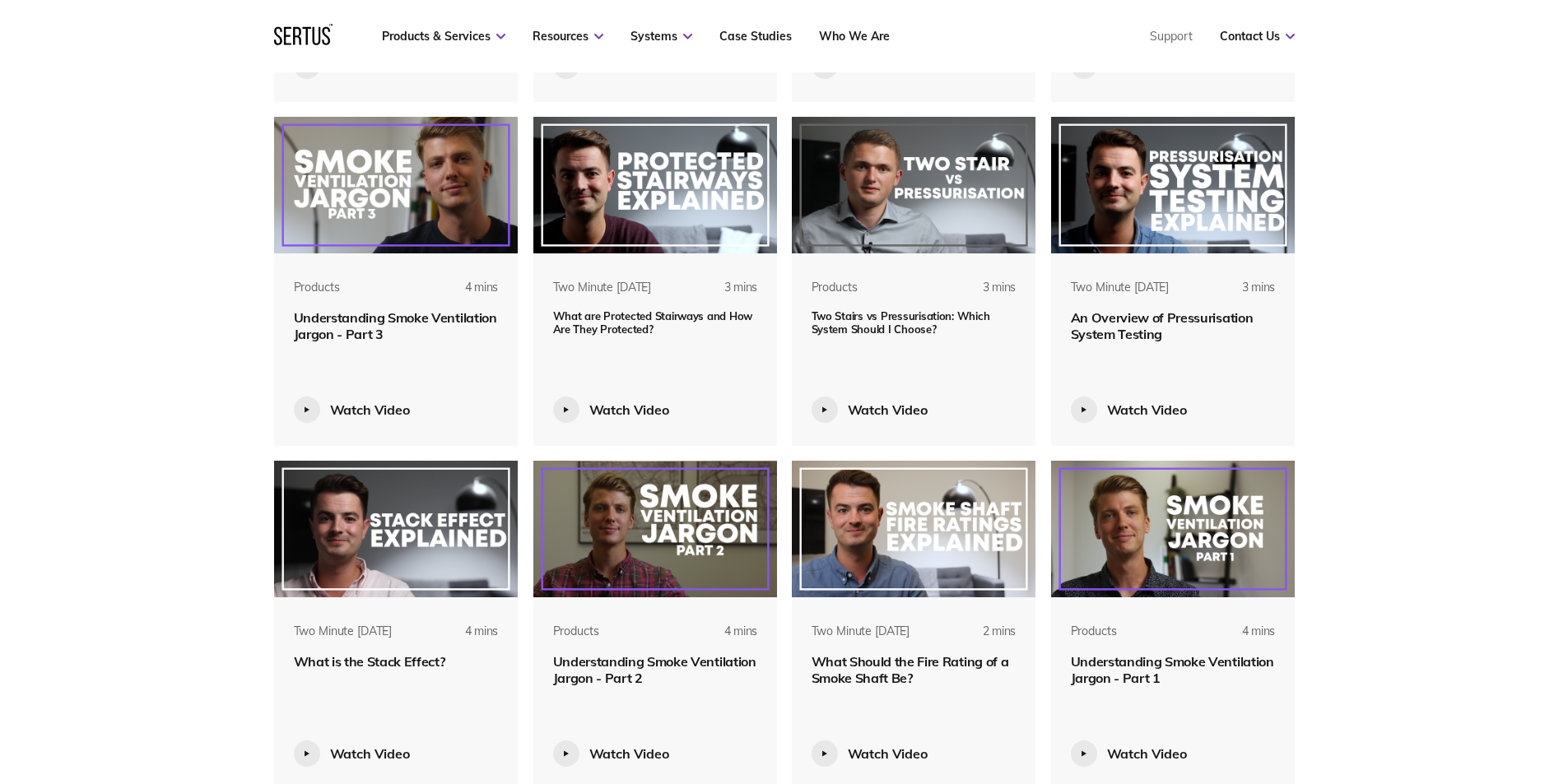
scroll to position [3373, 0]
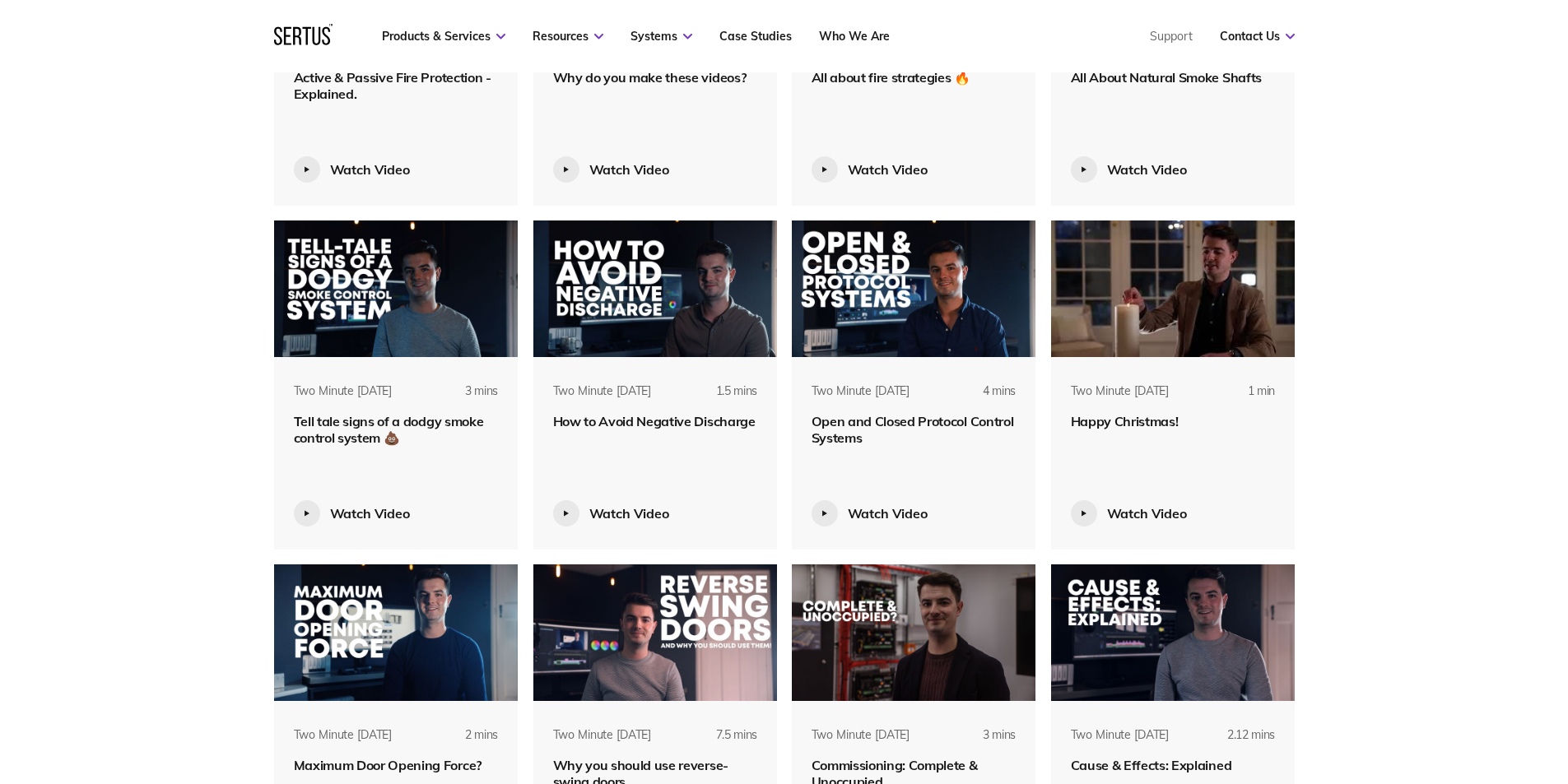
scroll to position [6499, 0]
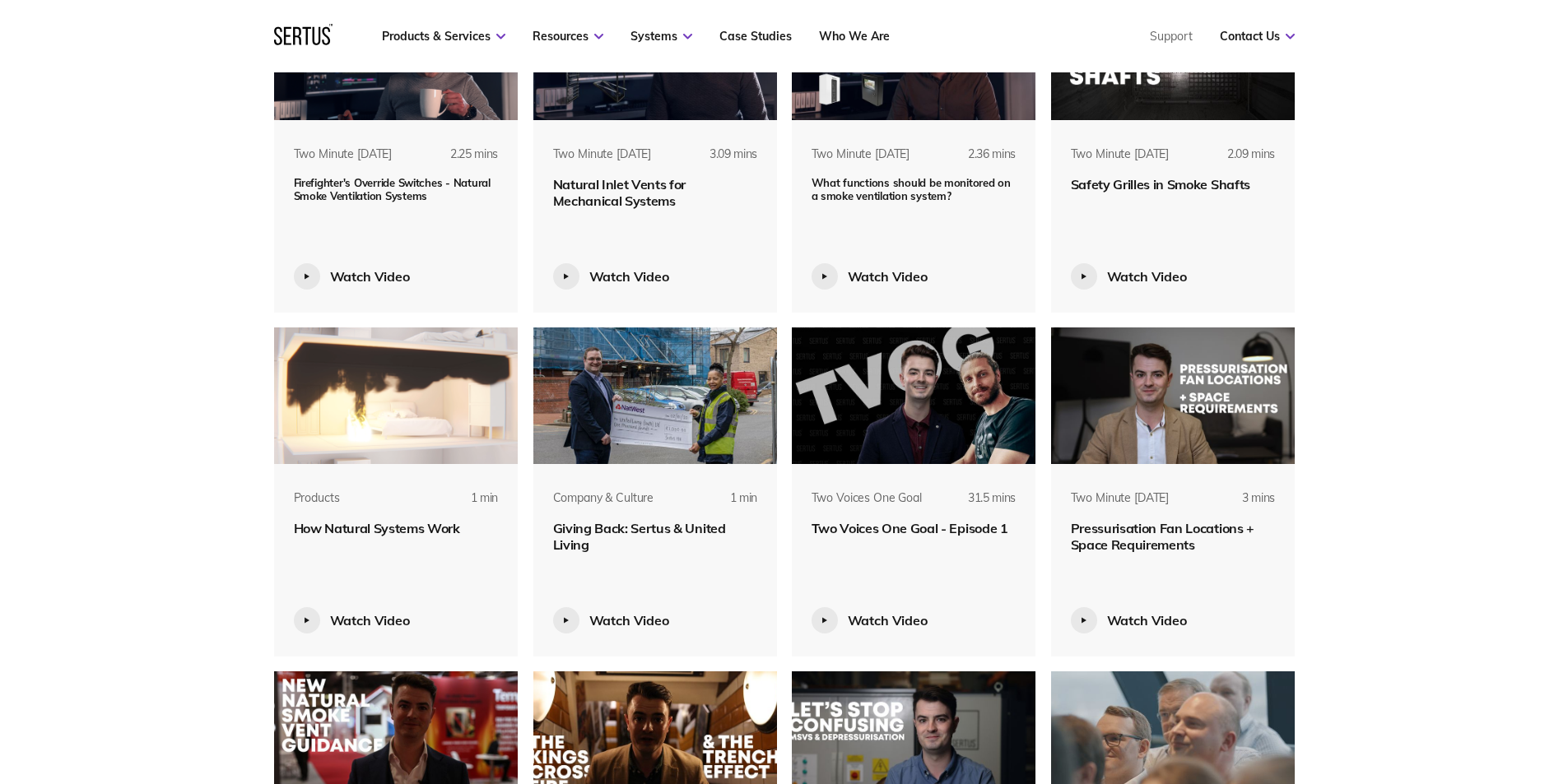
scroll to position [7404, 0]
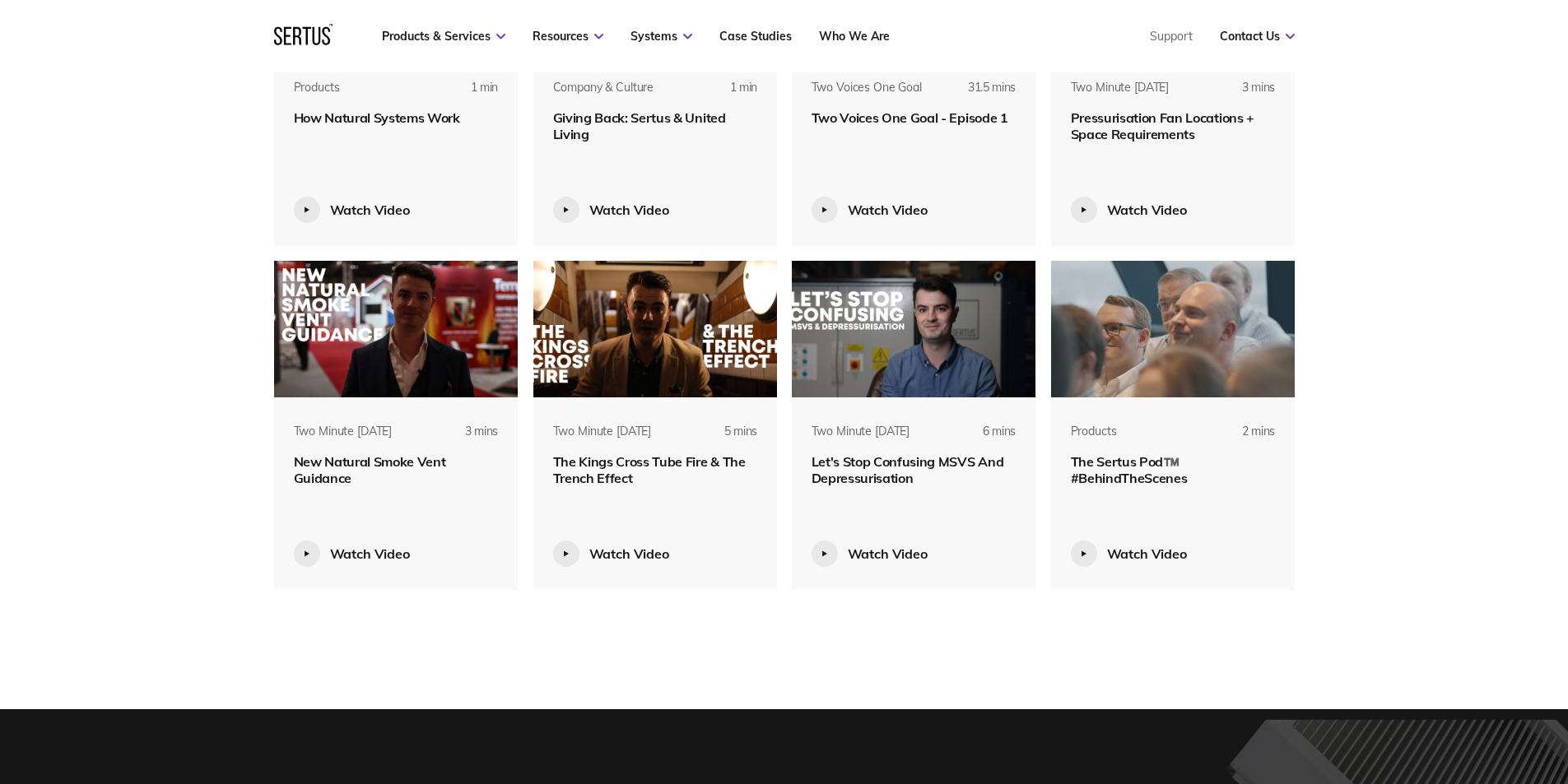
scroll to position [7815, 0]
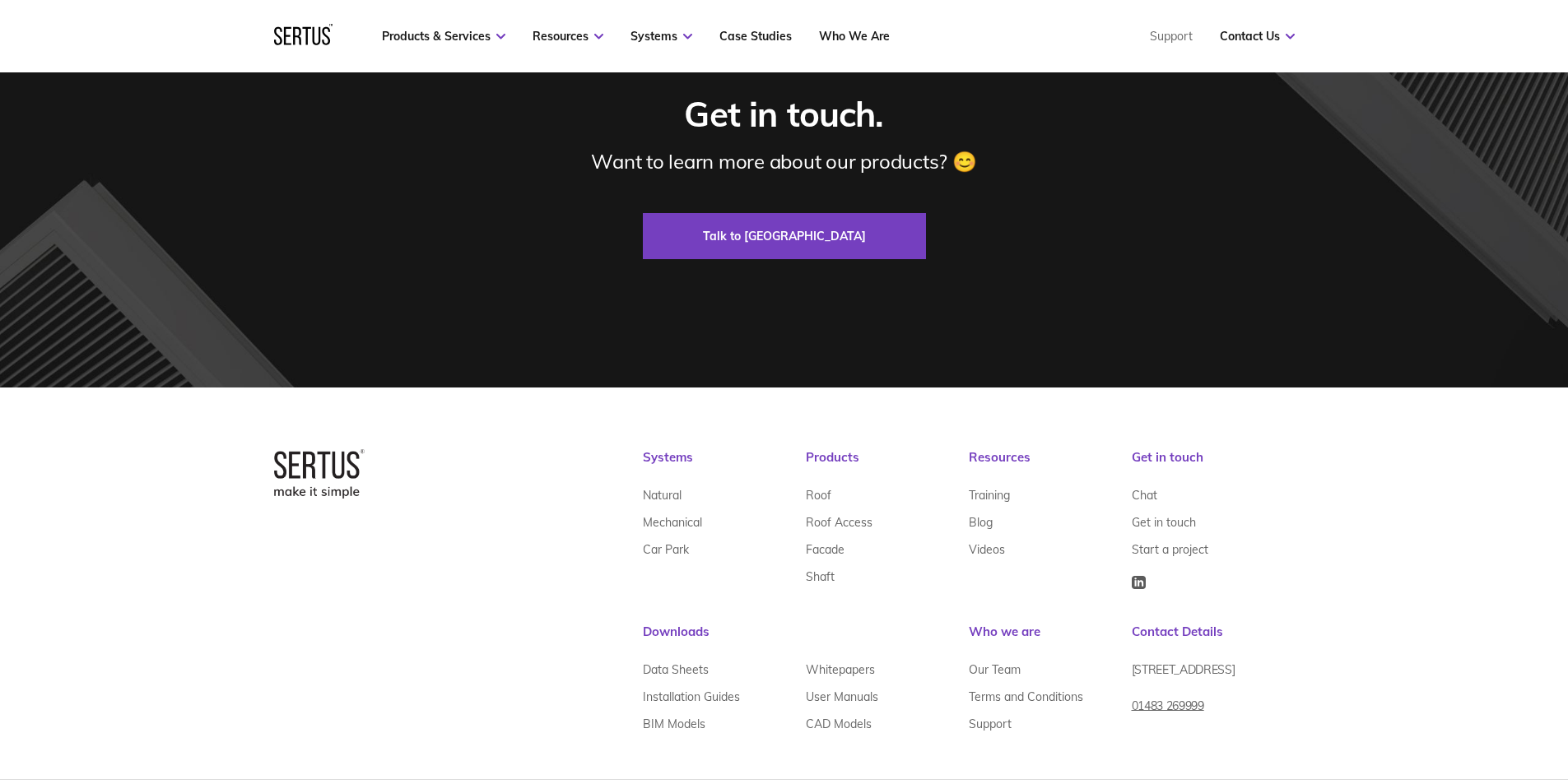
scroll to position [8556, 0]
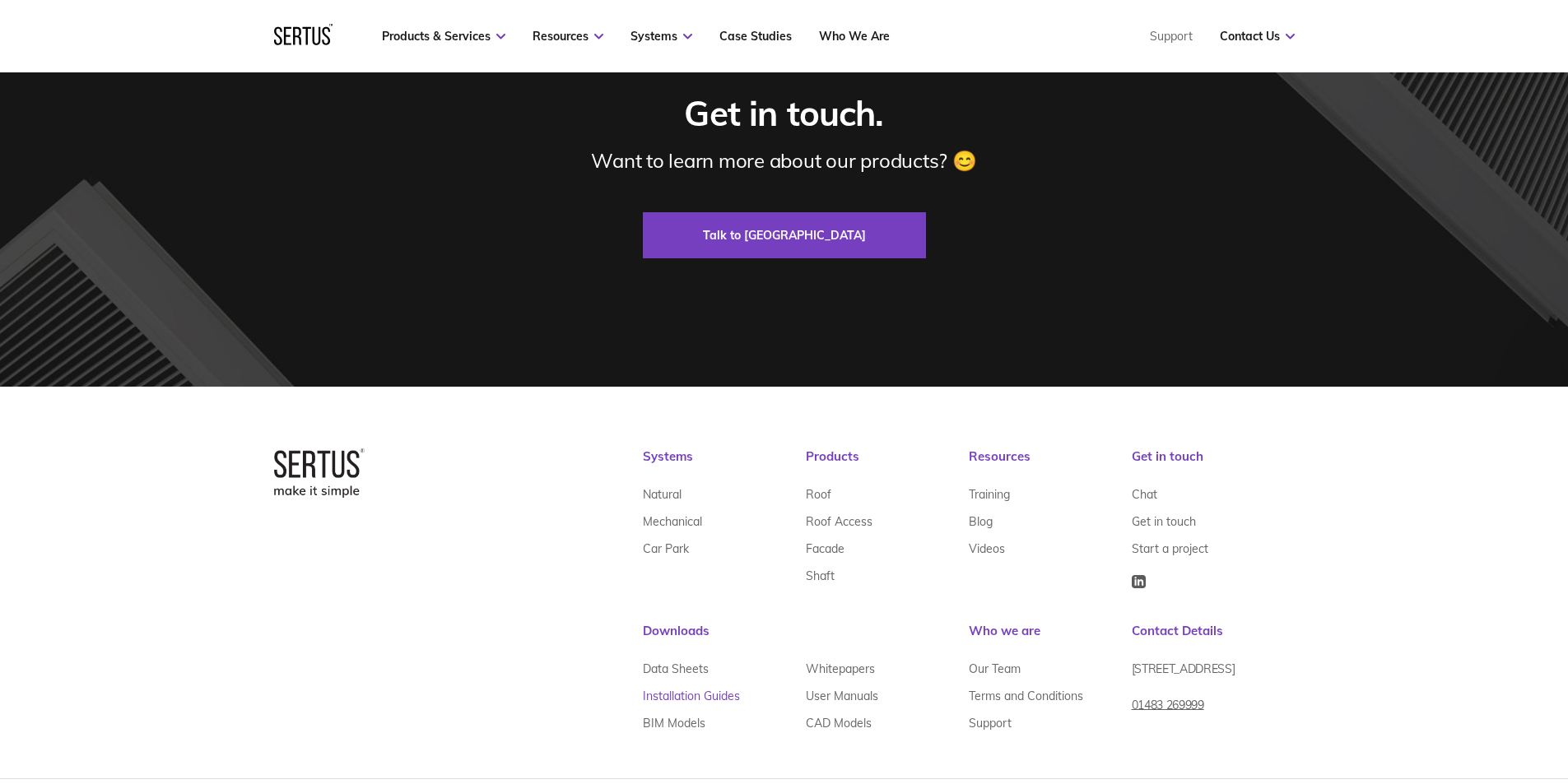
click at [683, 693] on link "Installation Guides" at bounding box center [692, 696] width 97 height 27
